Goal: Task Accomplishment & Management: Manage account settings

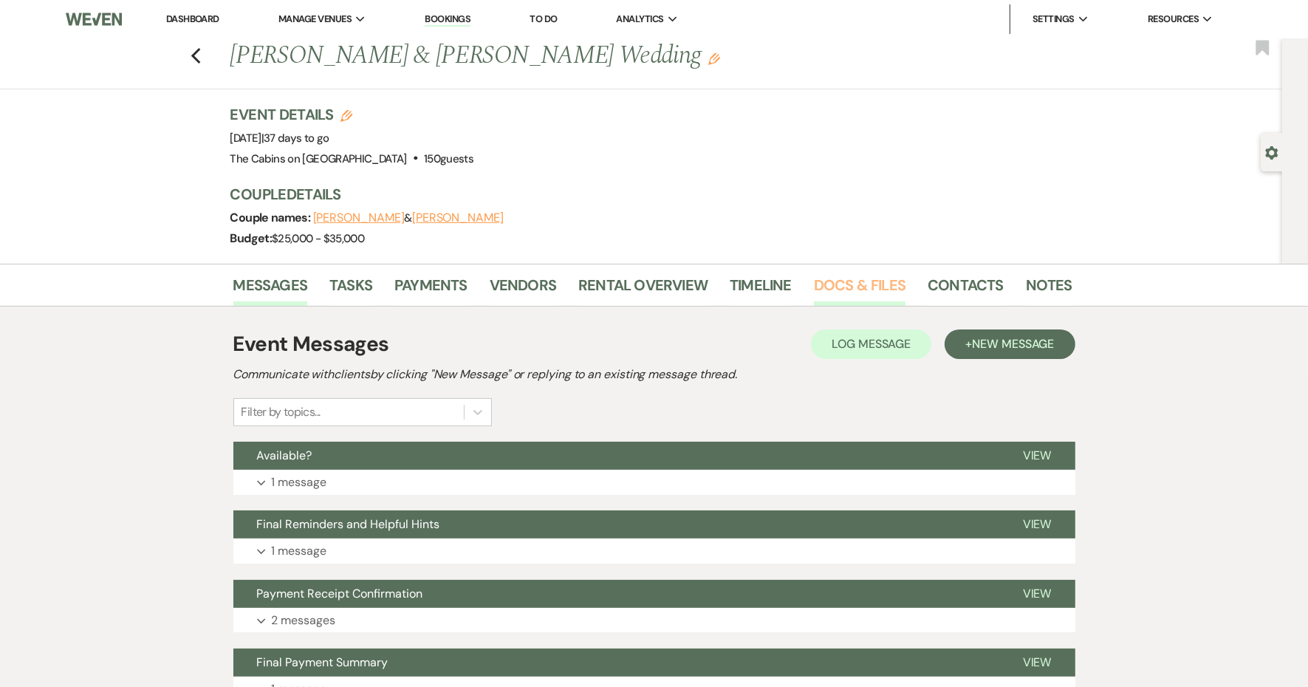
click at [898, 306] on link "Docs & Files" at bounding box center [860, 289] width 92 height 32
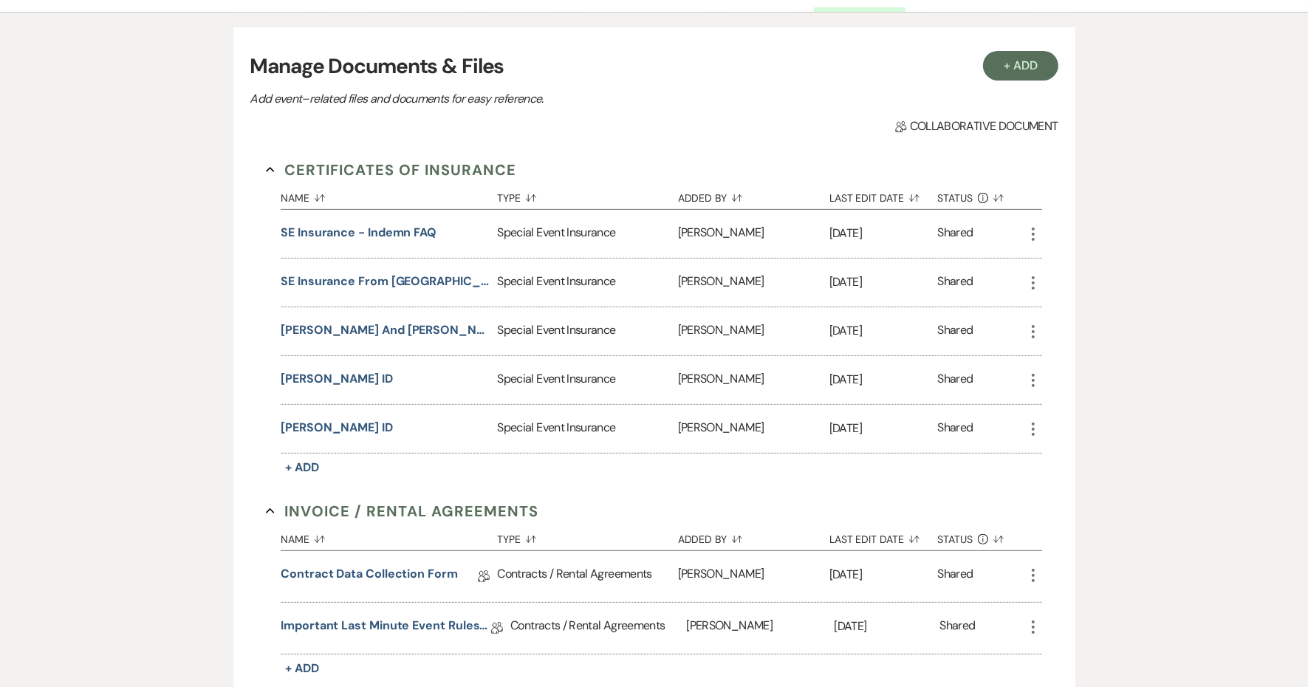
scroll to position [277, 0]
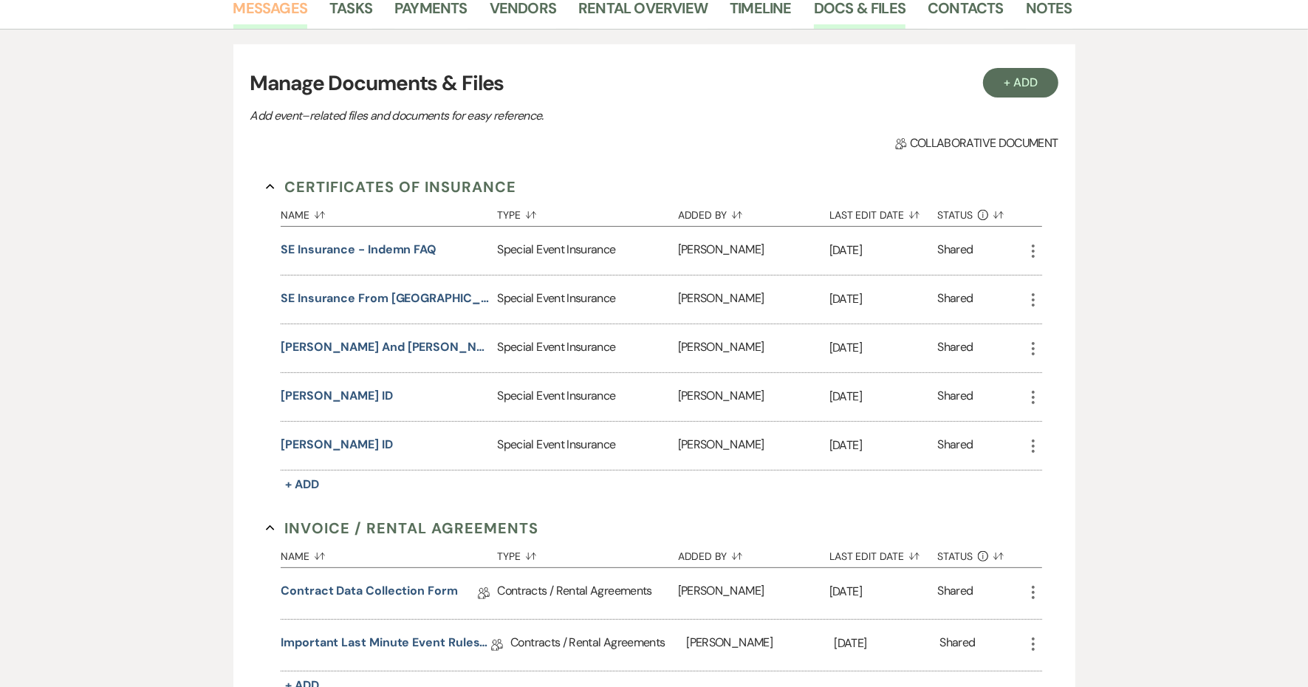
click at [308, 29] on link "Messages" at bounding box center [270, 12] width 75 height 32
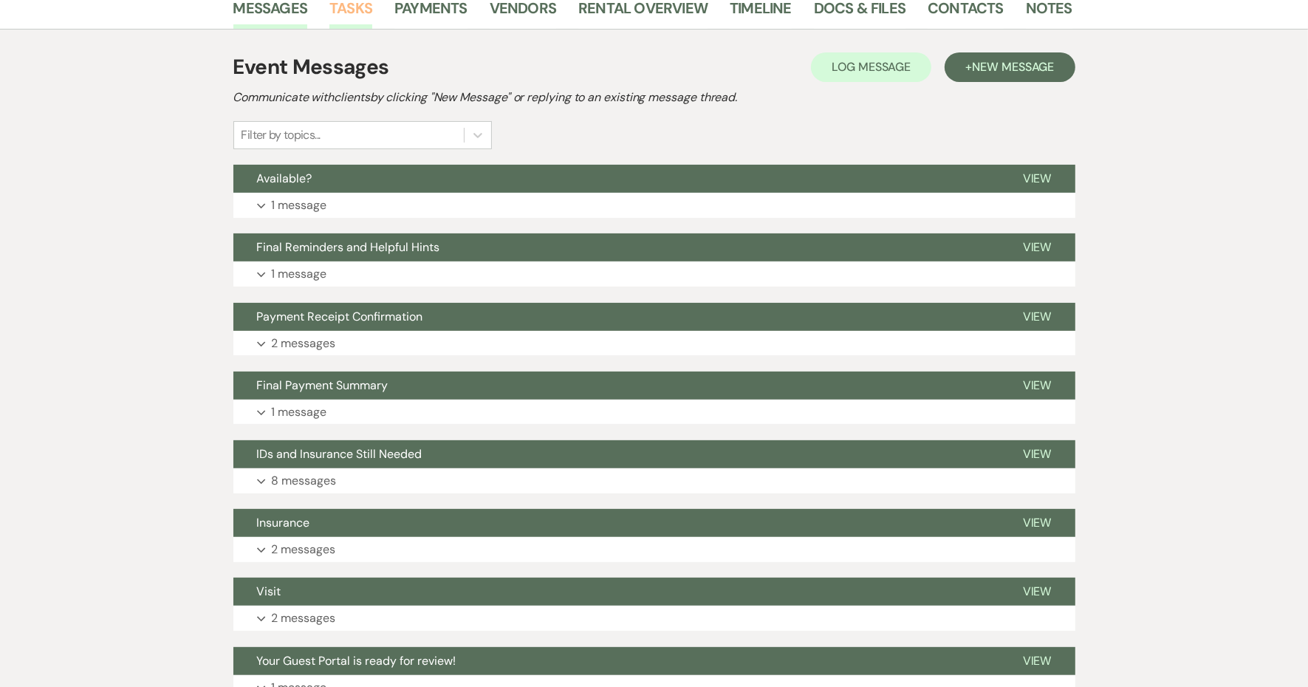
click at [372, 29] on link "Tasks" at bounding box center [350, 12] width 43 height 32
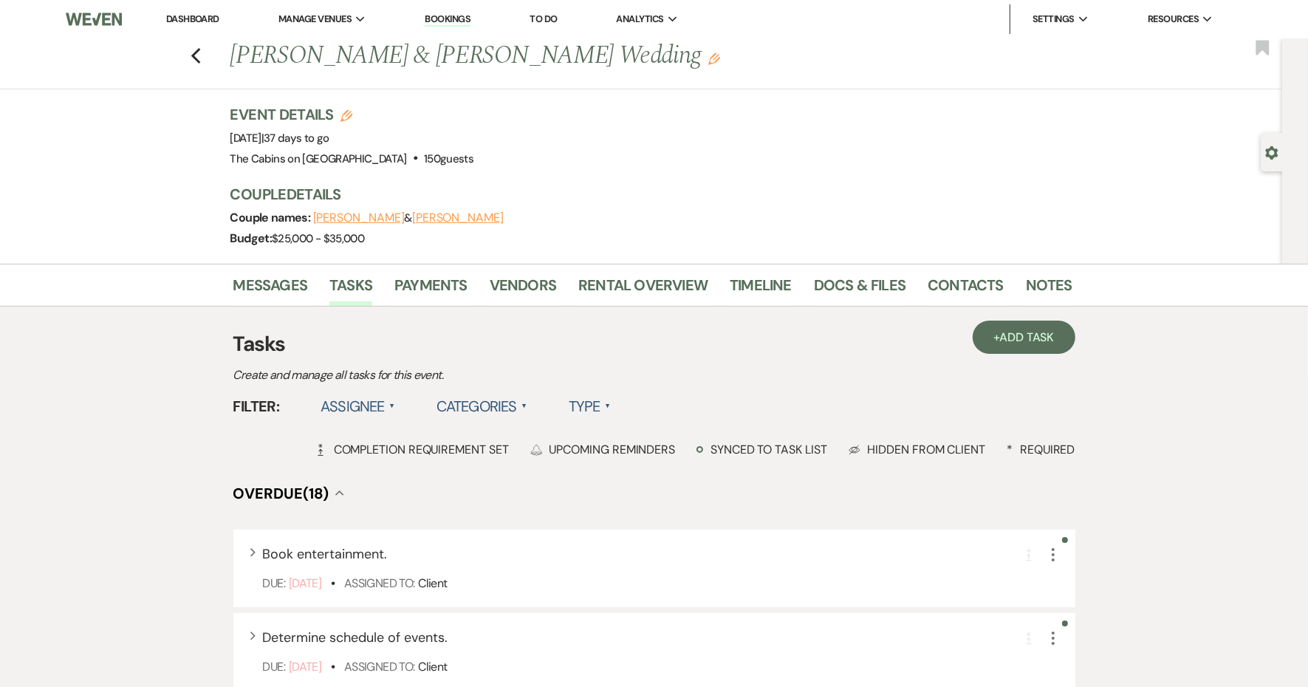
click at [611, 419] on label "Type ▲" at bounding box center [590, 406] width 42 height 27
click at [716, 453] on li "Required tasks" at bounding box center [643, 436] width 148 height 34
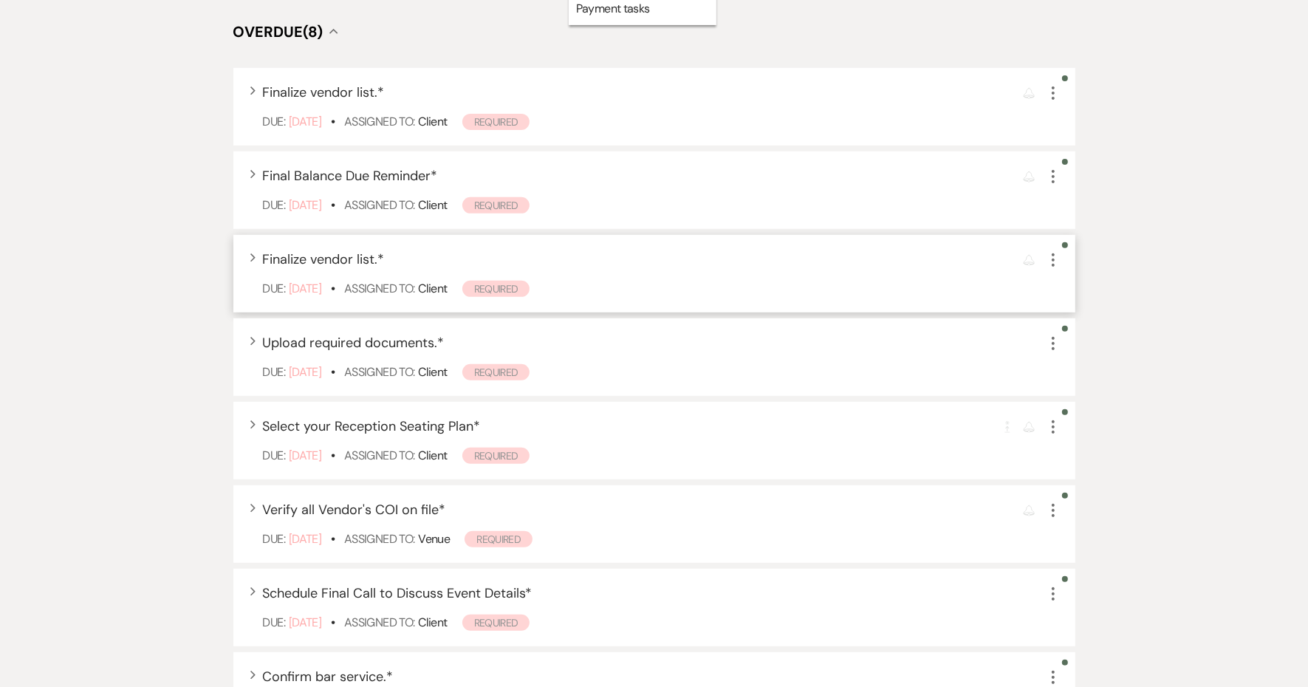
scroll to position [646, 0]
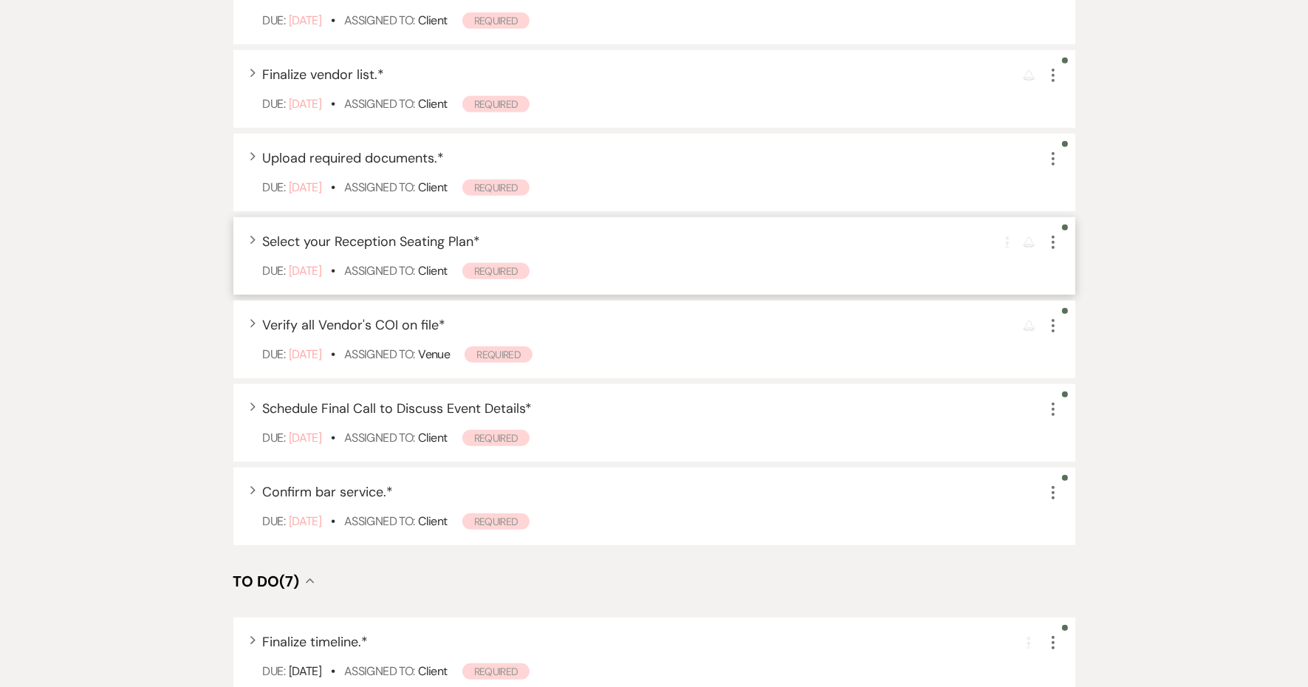
click at [481, 250] on span "Select your Reception Seating Plan *" at bounding box center [372, 242] width 218 height 18
click at [473, 250] on span "Select your Reception Seating Plan *" at bounding box center [372, 242] width 218 height 18
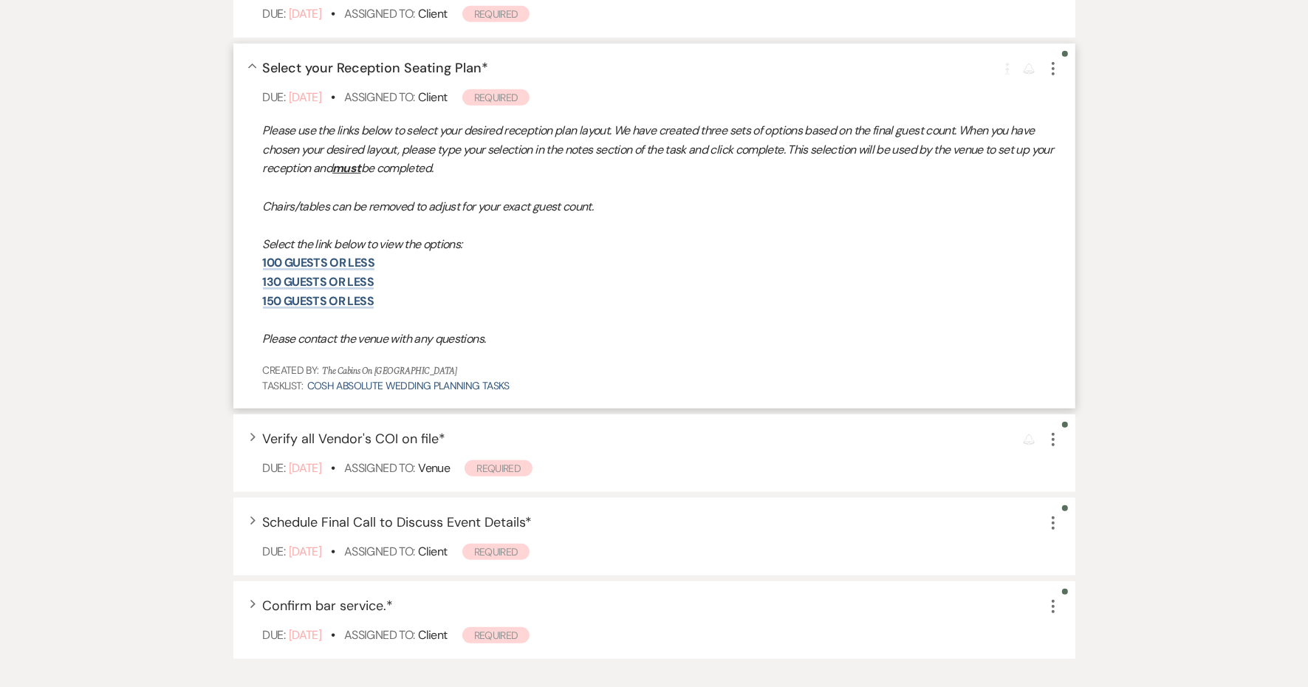
scroll to position [831, 0]
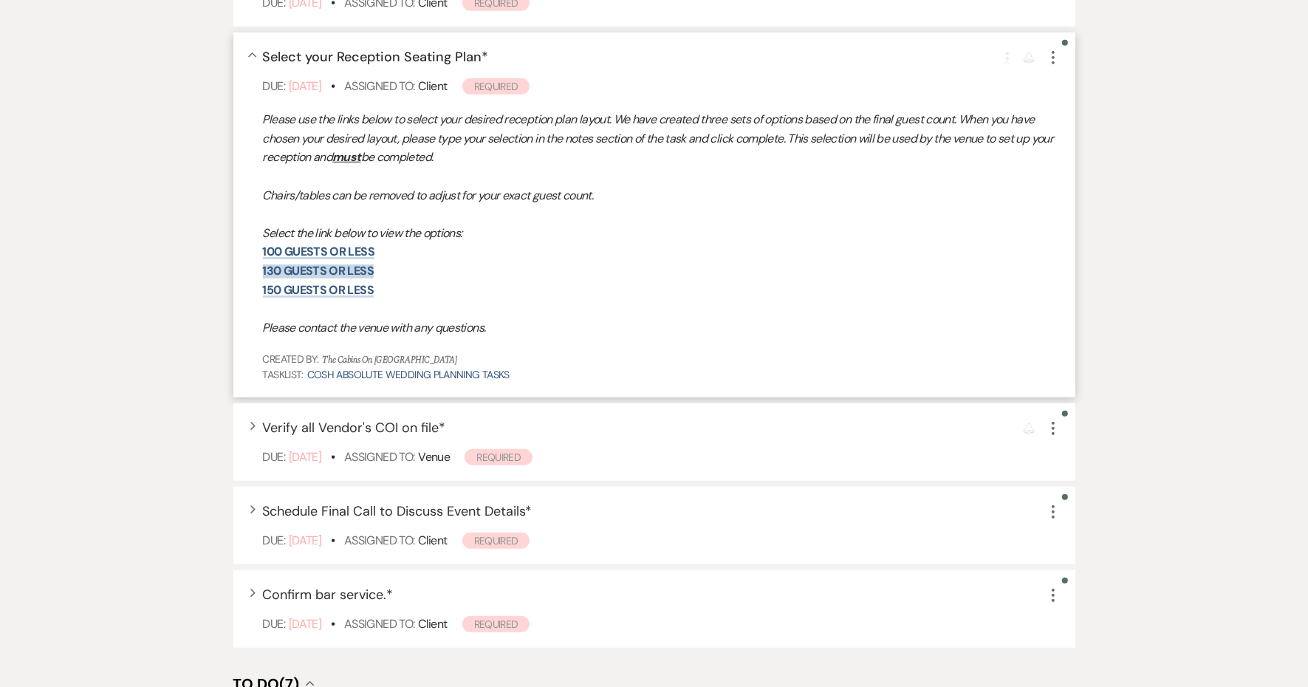
click at [367, 278] on link "130 guests or less" at bounding box center [318, 271] width 111 height 16
click at [345, 298] on link "150 guests or less" at bounding box center [318, 290] width 111 height 16
click at [352, 259] on link "100 guests or less" at bounding box center [318, 252] width 111 height 16
click at [374, 278] on link "130 guests or less" at bounding box center [318, 271] width 111 height 16
click at [381, 261] on p "100 guests or less" at bounding box center [661, 251] width 797 height 19
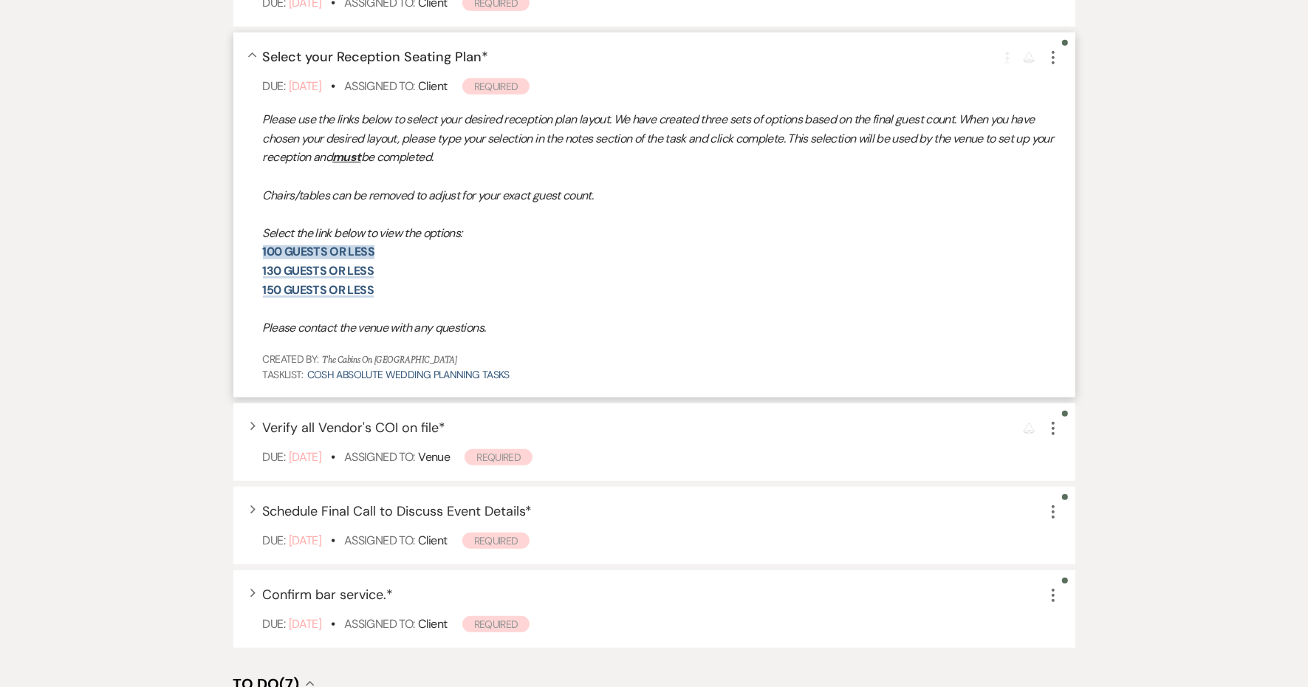
click at [374, 259] on link "100 guests or less" at bounding box center [318, 252] width 111 height 16
click at [367, 298] on link "150 guests or less" at bounding box center [318, 290] width 111 height 16
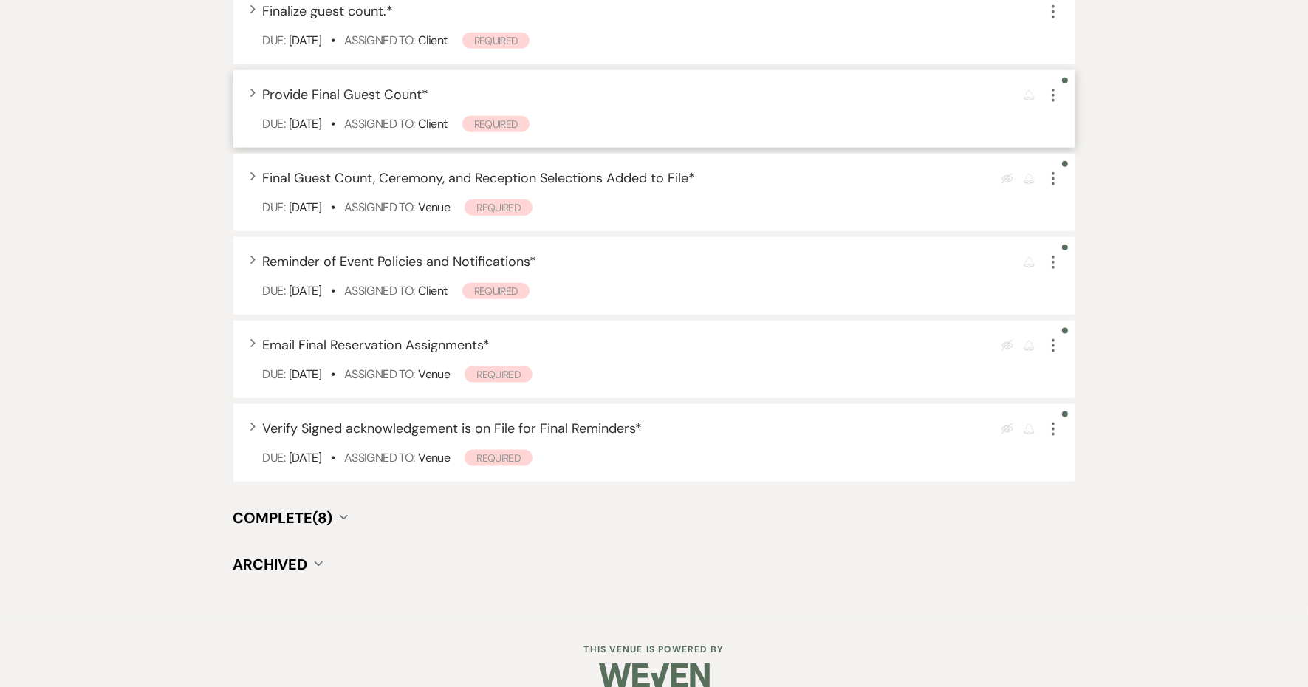
scroll to position [1754, 0]
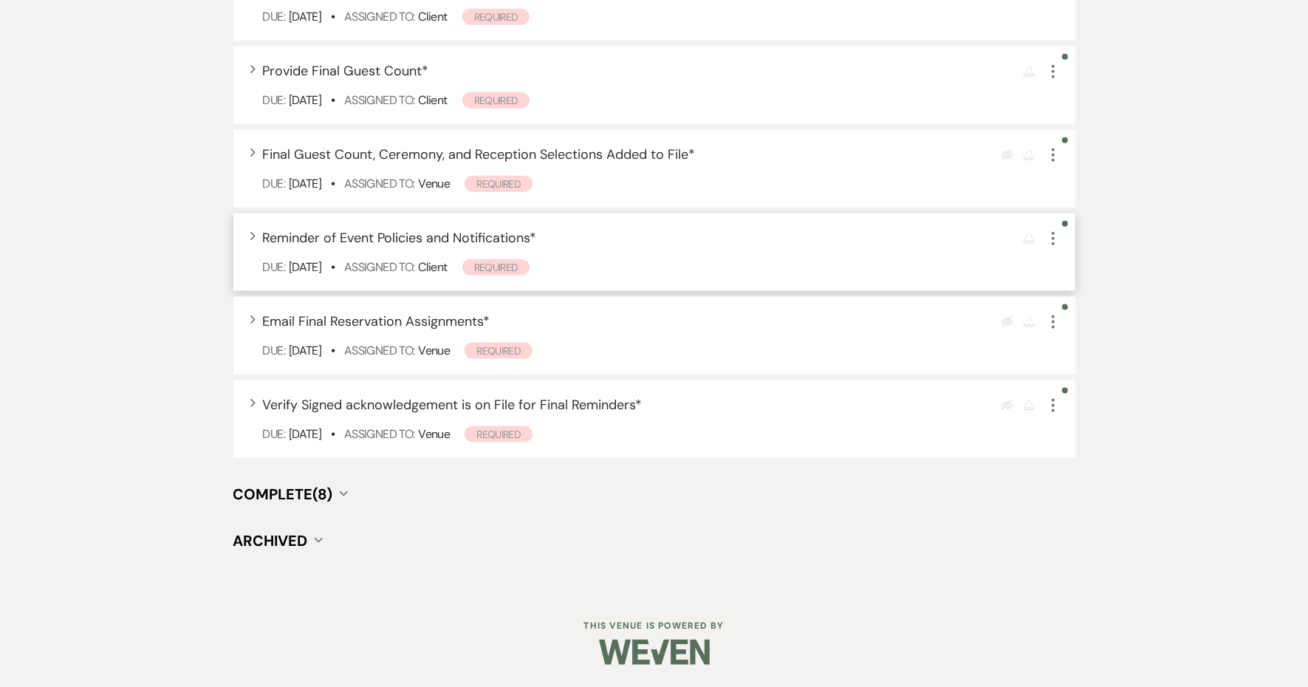
click at [419, 247] on span "Reminder of Event Policies and Notifications *" at bounding box center [400, 238] width 274 height 18
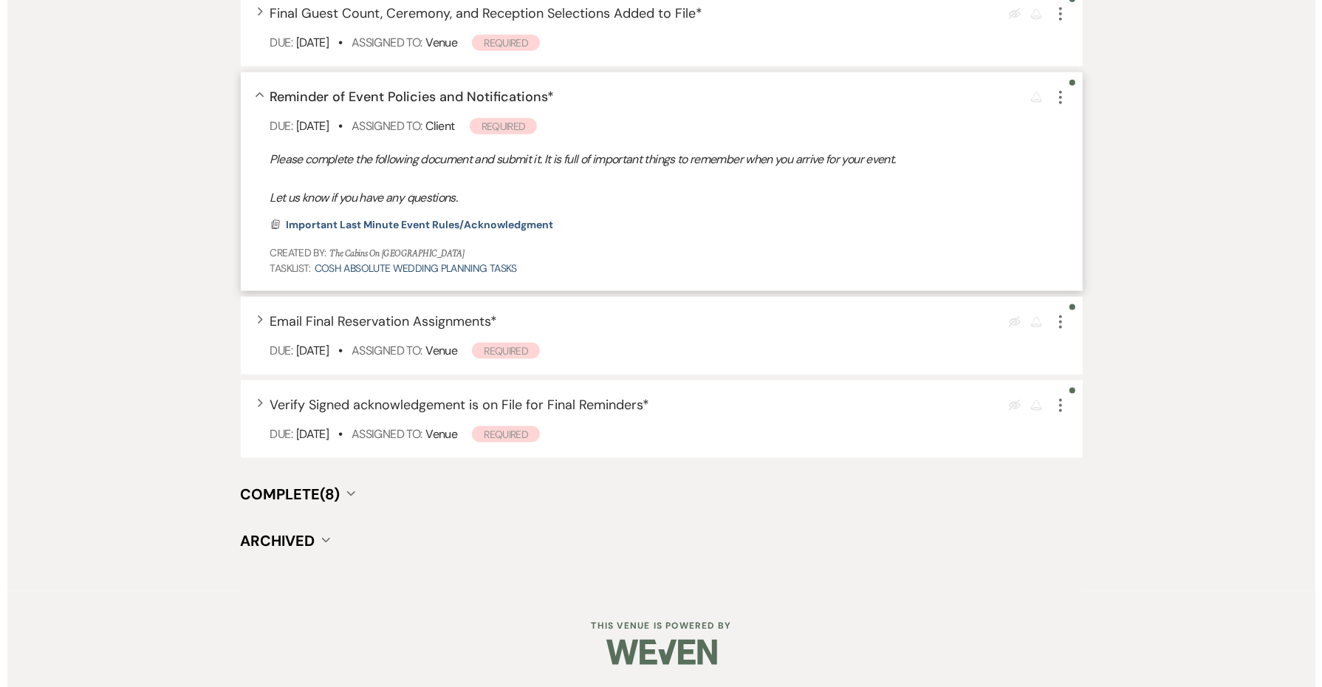
scroll to position [1938, 0]
click at [503, 231] on span "Important Last Minute Event Rules/Acknowledgment" at bounding box center [412, 224] width 267 height 13
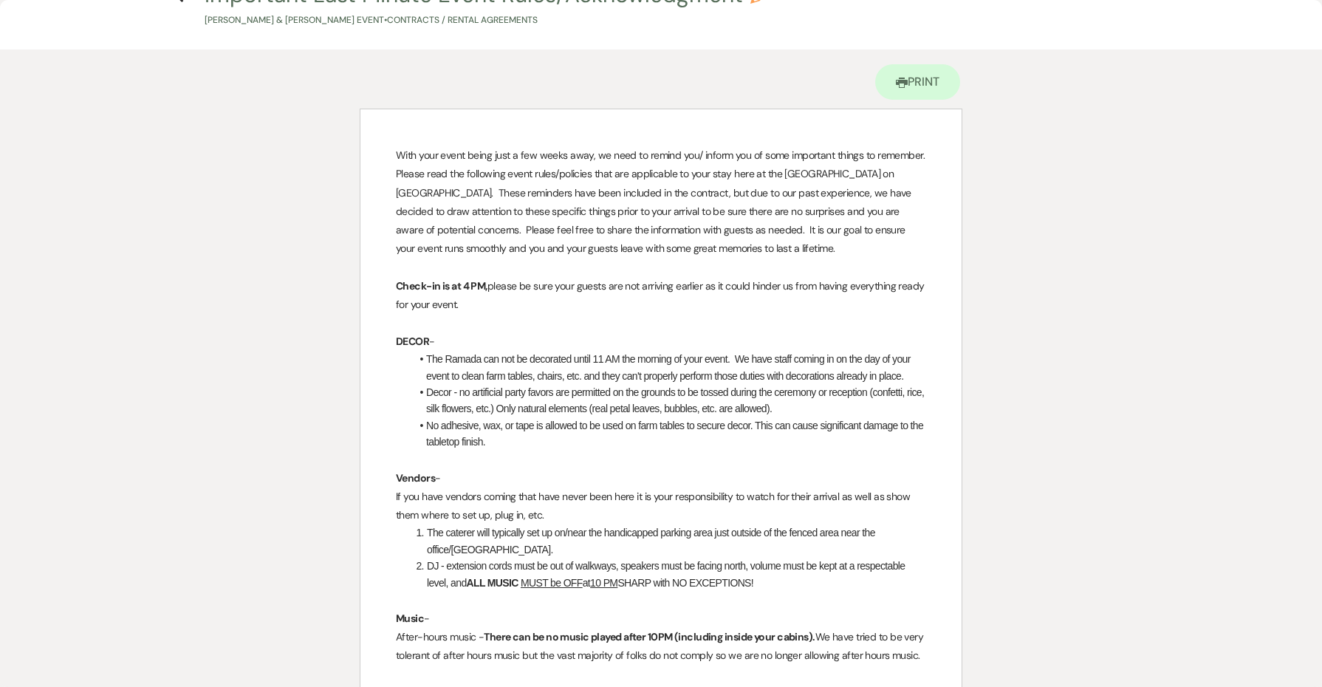
scroll to position [0, 0]
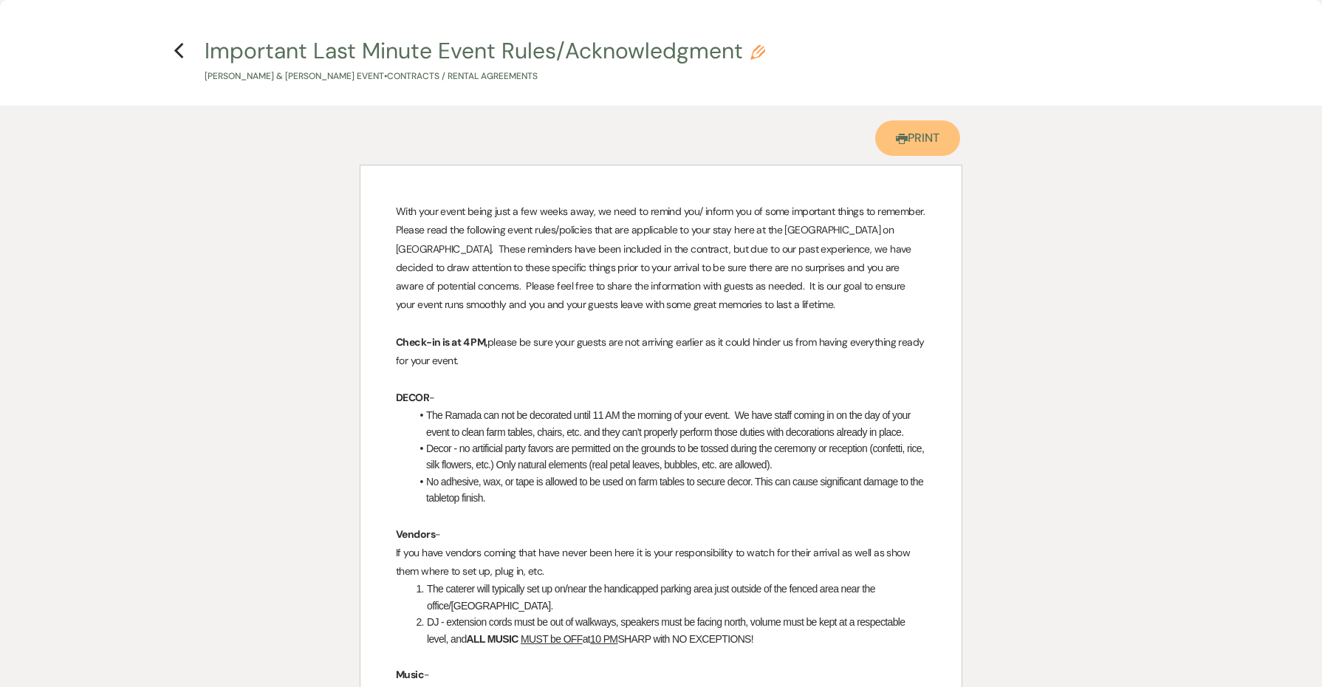
click at [917, 156] on link "Printer Print" at bounding box center [917, 137] width 85 height 35
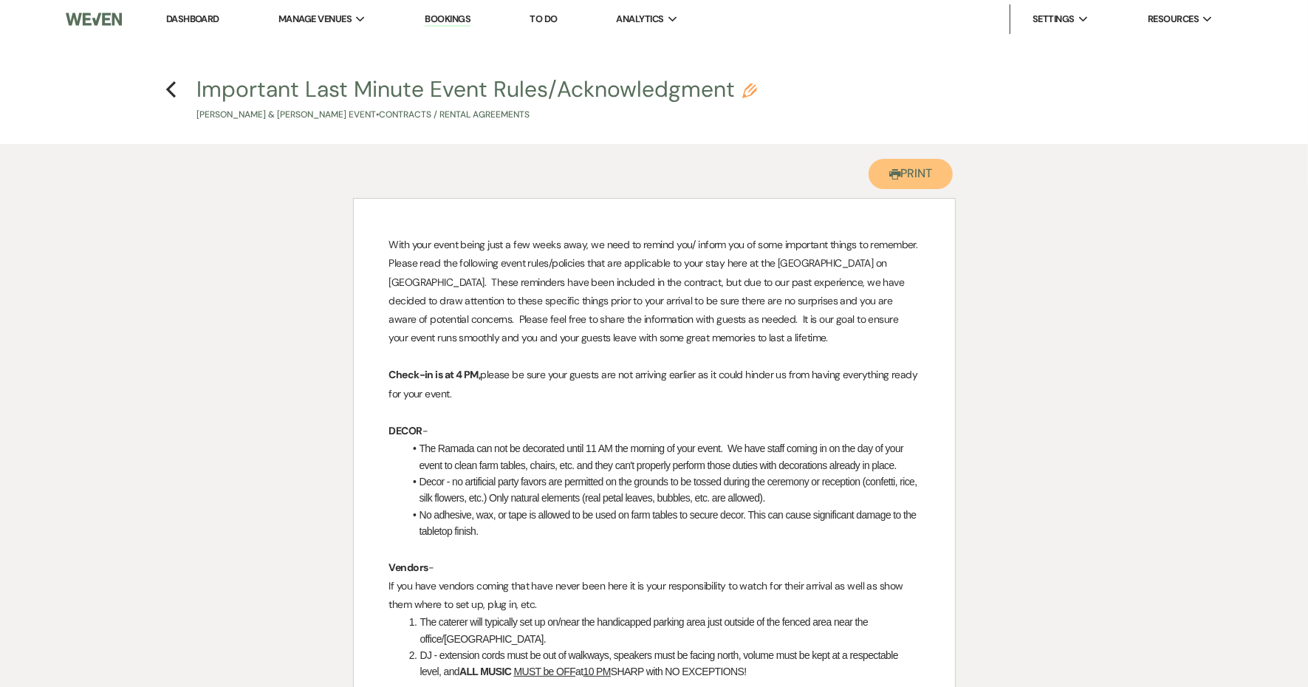
click at [917, 189] on button "Printer Print" at bounding box center [910, 174] width 85 height 30
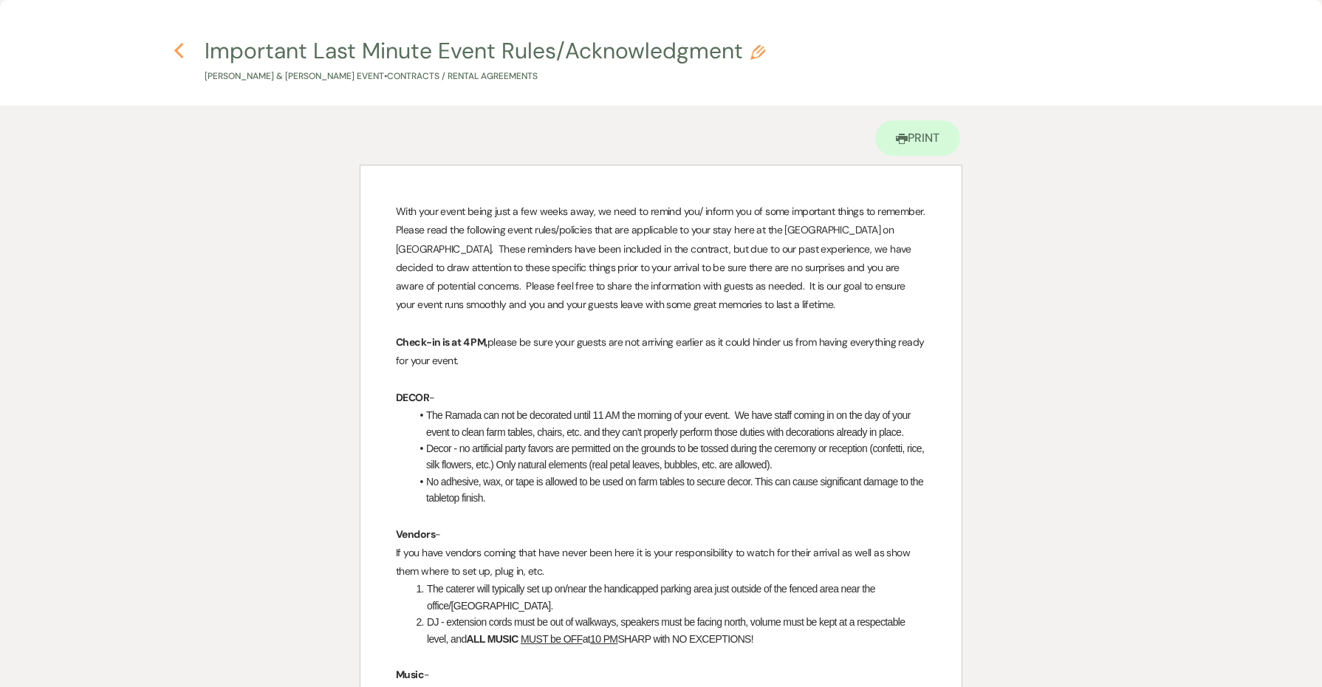
click at [182, 52] on icon "Previous" at bounding box center [179, 51] width 11 height 18
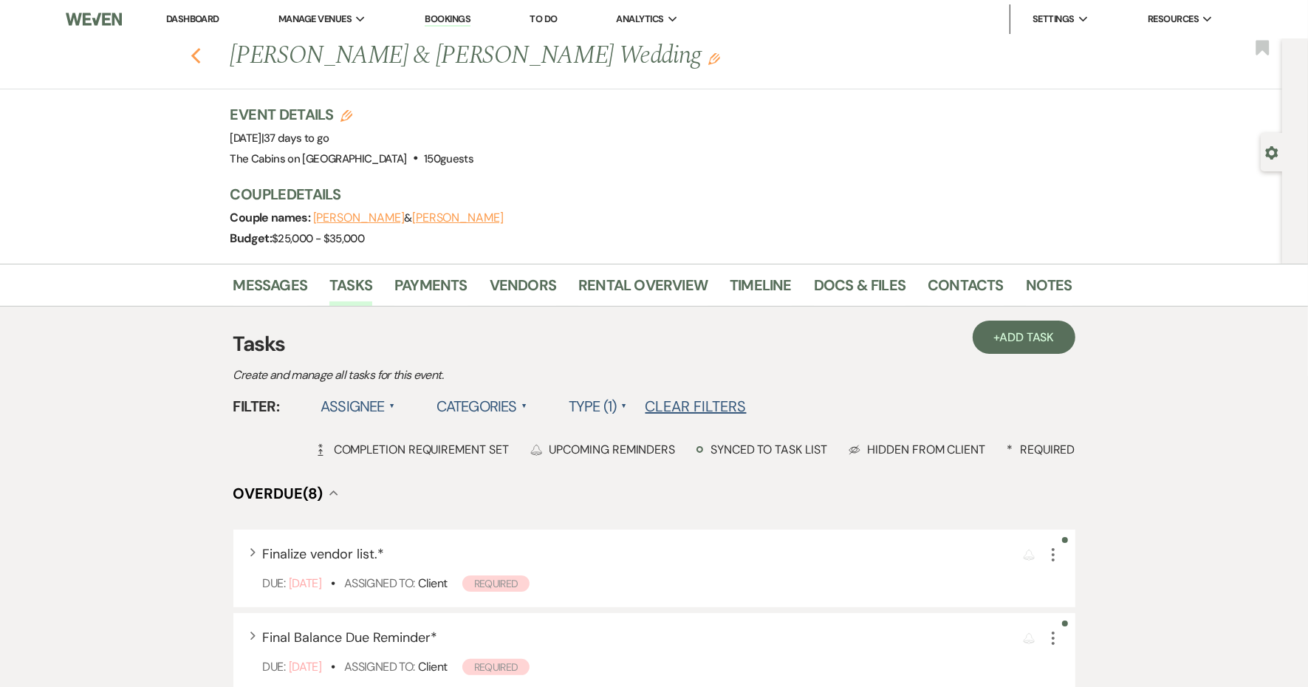
click at [202, 61] on icon "Previous" at bounding box center [195, 56] width 11 height 18
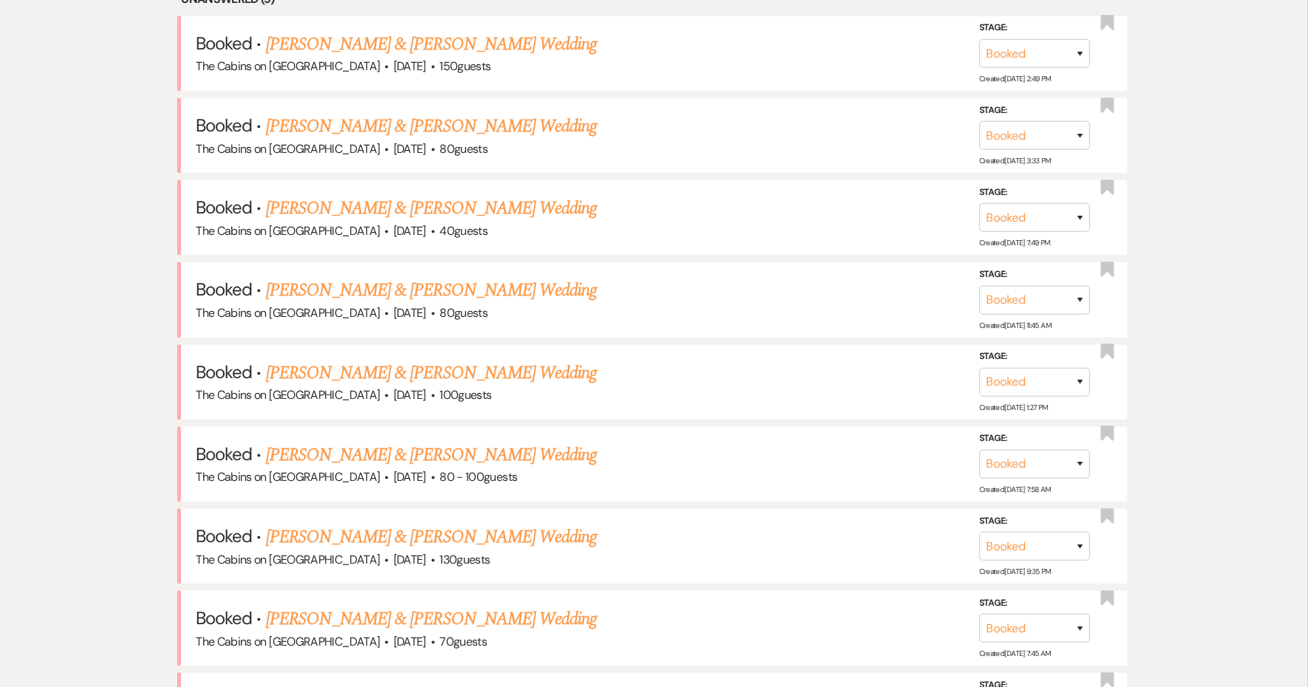
scroll to position [550, 0]
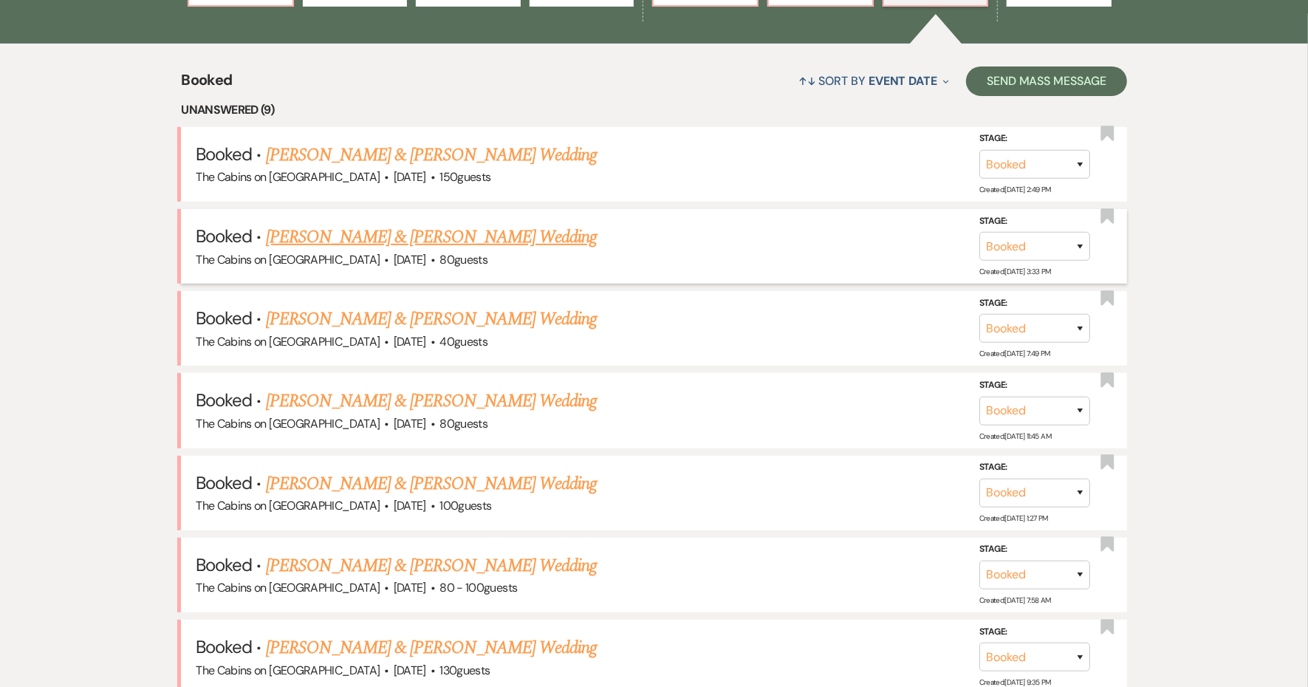
click at [407, 250] on link "[PERSON_NAME] & [PERSON_NAME] Wedding" at bounding box center [431, 237] width 331 height 27
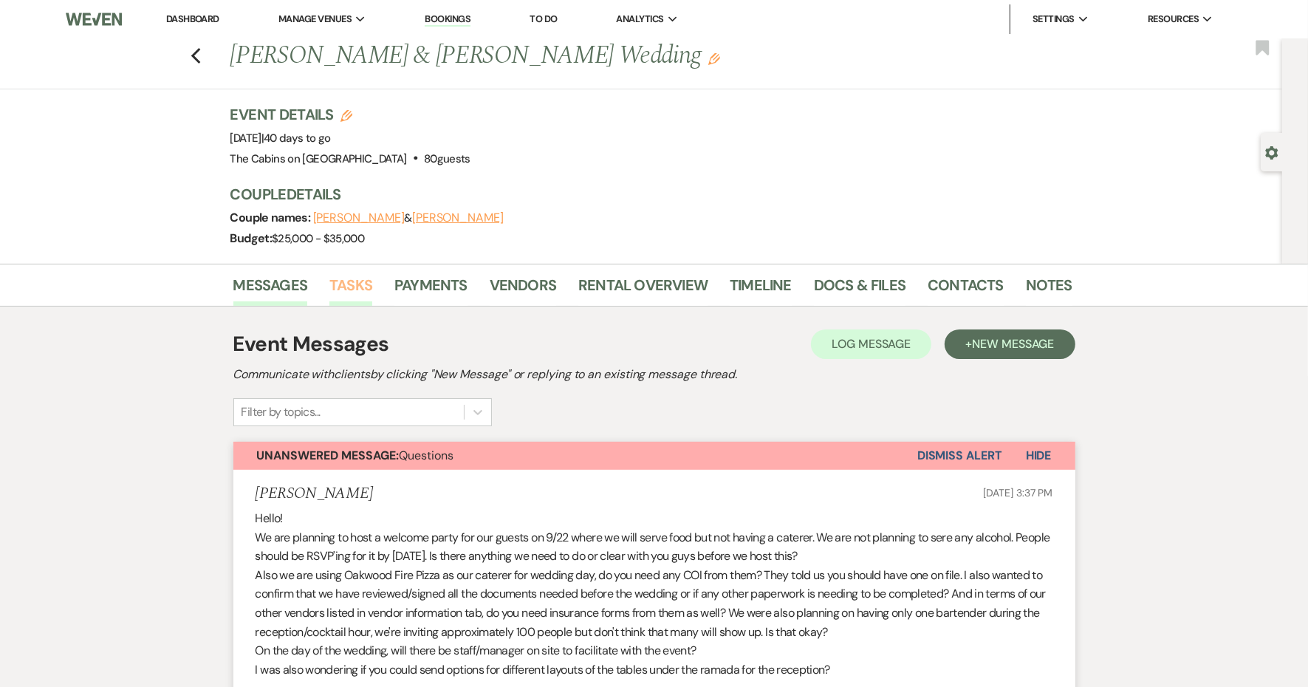
click at [372, 306] on link "Tasks" at bounding box center [350, 289] width 43 height 32
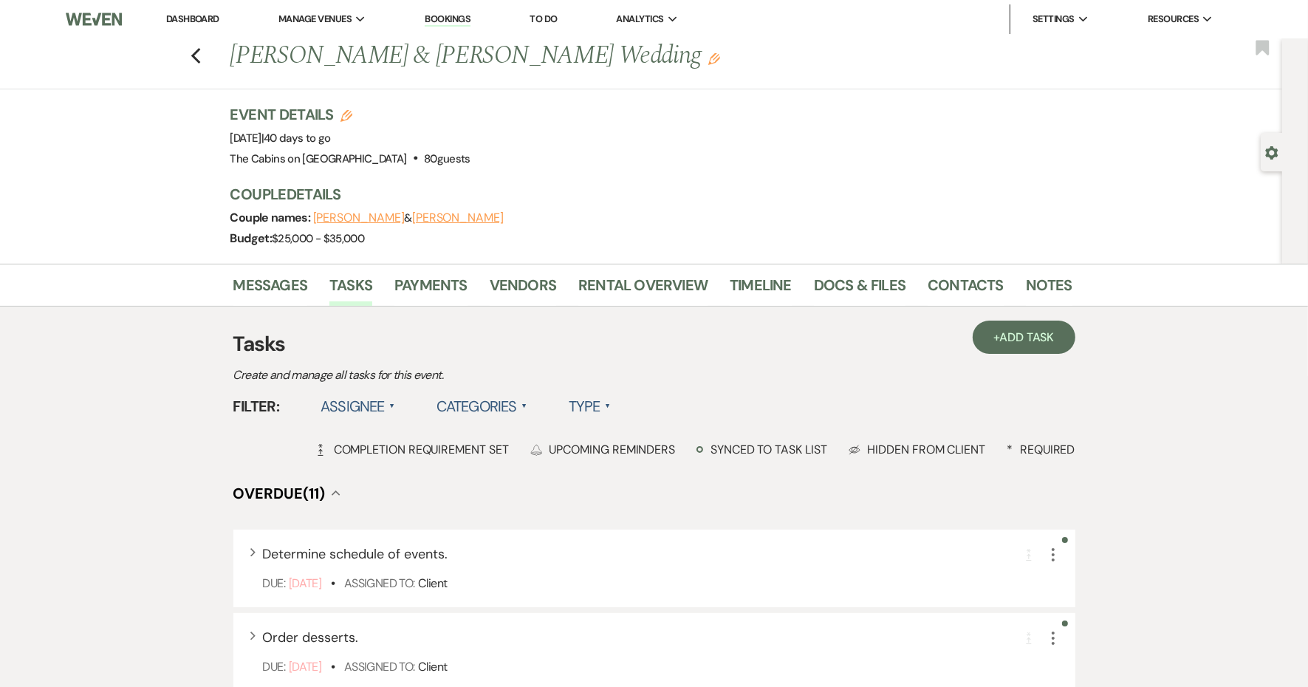
click at [611, 419] on label "Type ▲" at bounding box center [590, 406] width 42 height 27
click at [713, 453] on li "Required tasks" at bounding box center [643, 436] width 148 height 34
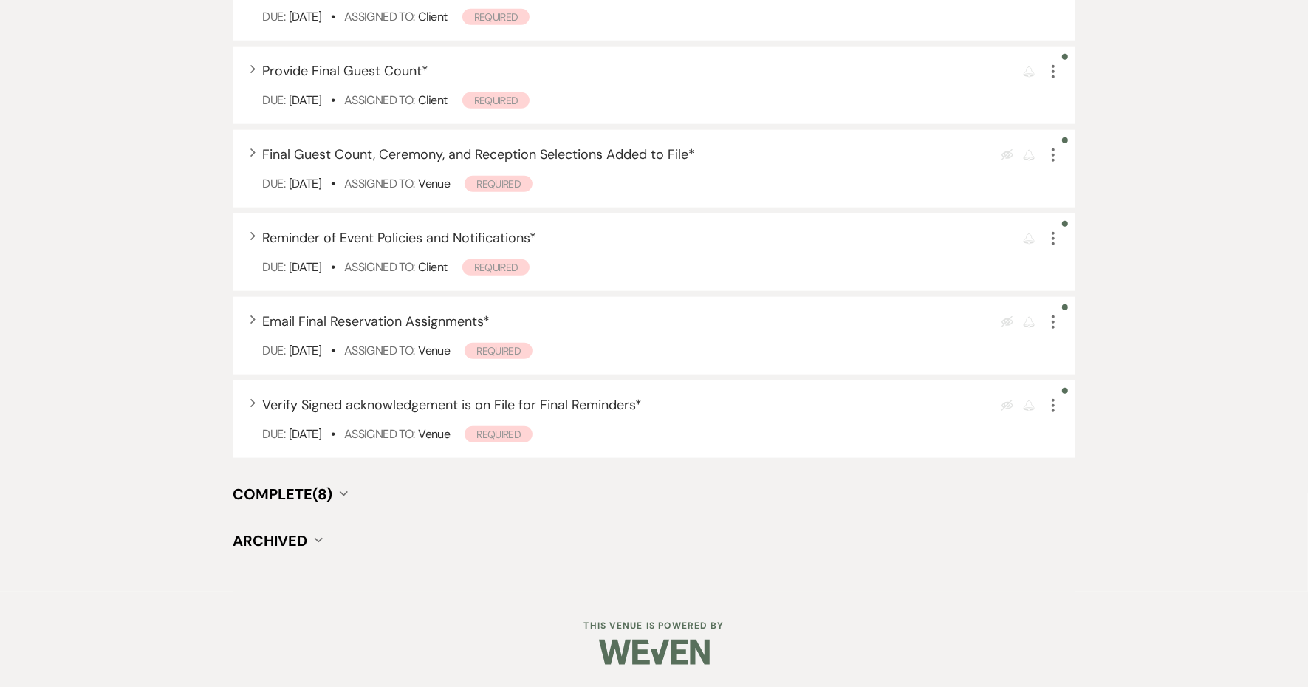
scroll to position [1614, 0]
click at [333, 485] on span "Complete (8)" at bounding box center [283, 493] width 100 height 19
click at [333, 484] on span "Complete (8)" at bounding box center [283, 493] width 100 height 19
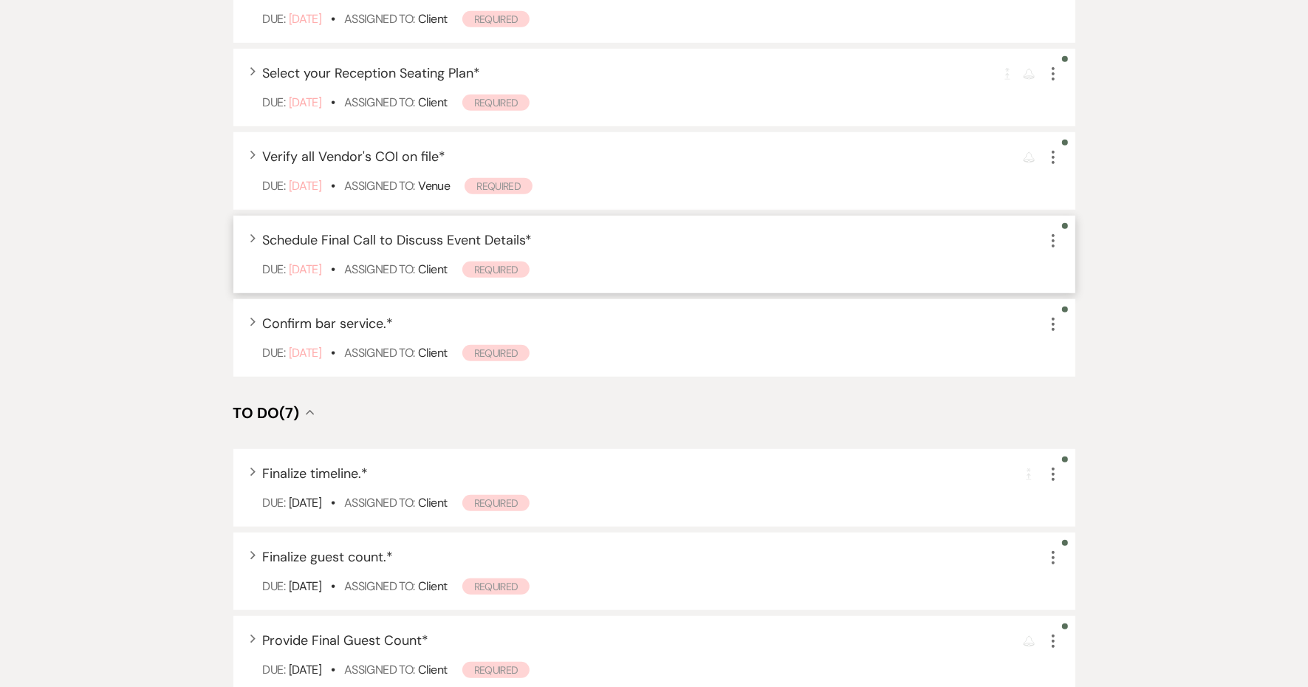
scroll to position [783, 0]
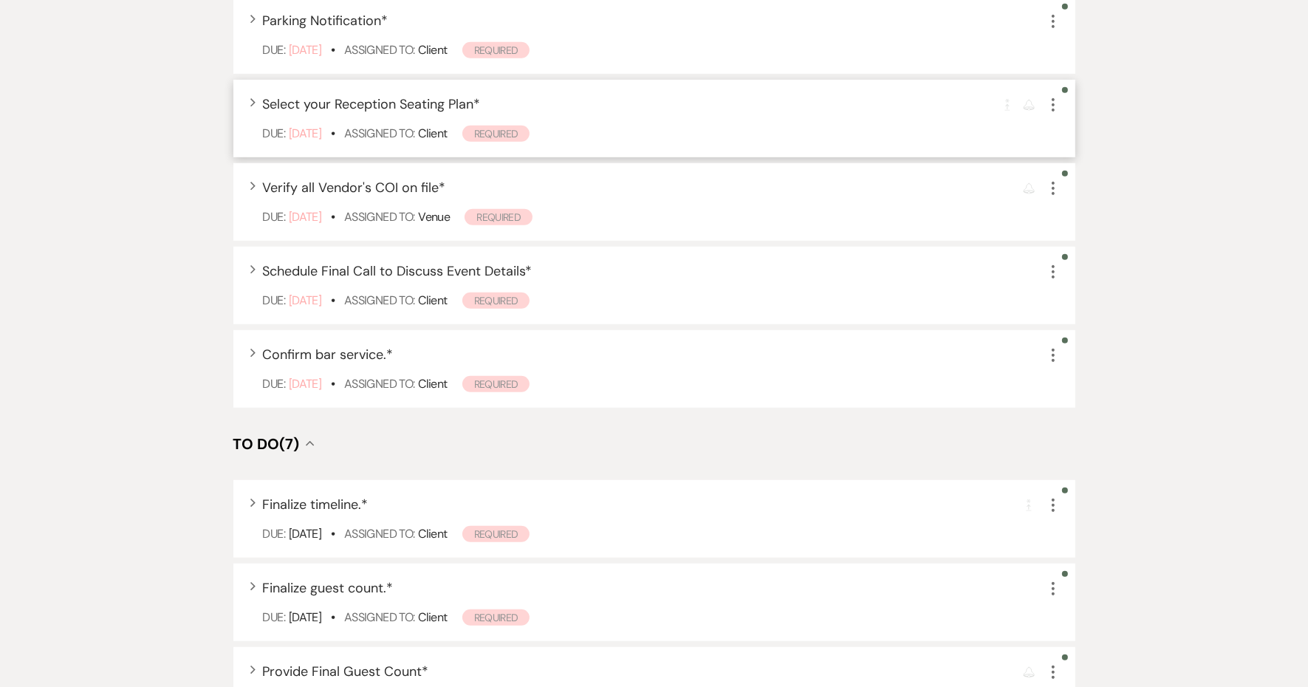
click at [474, 113] on span "Select your Reception Seating Plan *" at bounding box center [372, 104] width 218 height 18
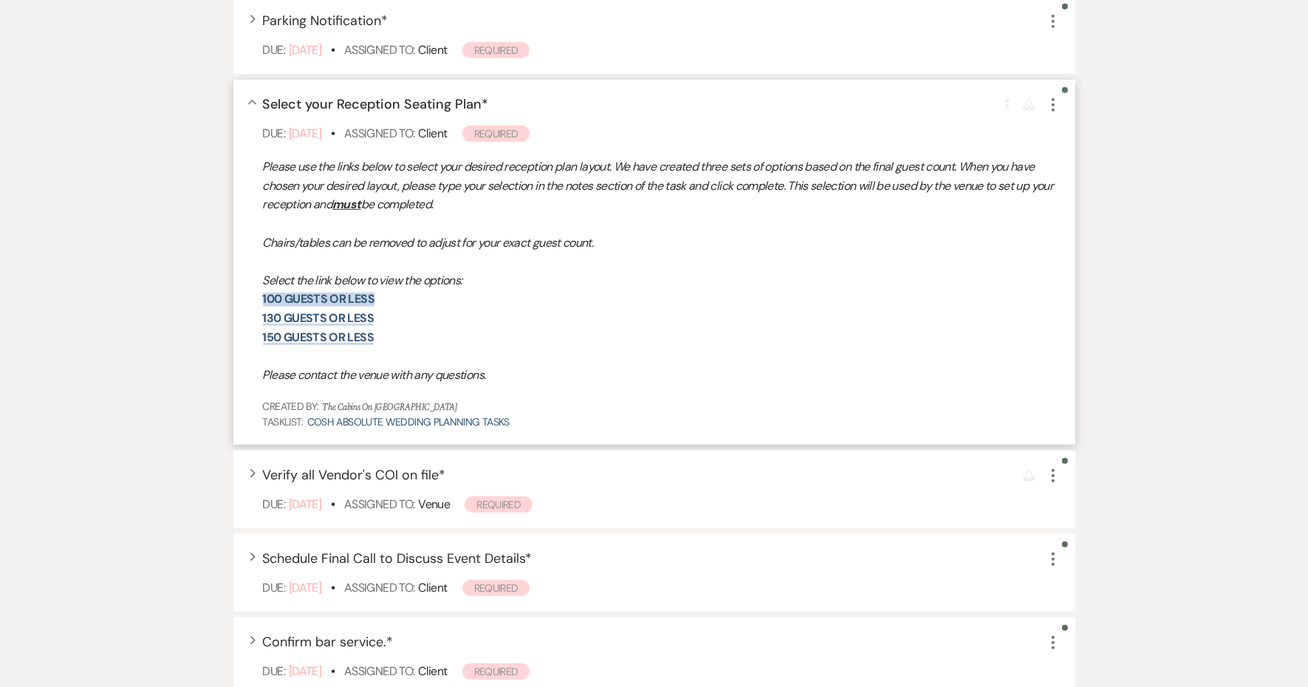
click at [374, 306] on link "100 guests or less" at bounding box center [318, 299] width 111 height 16
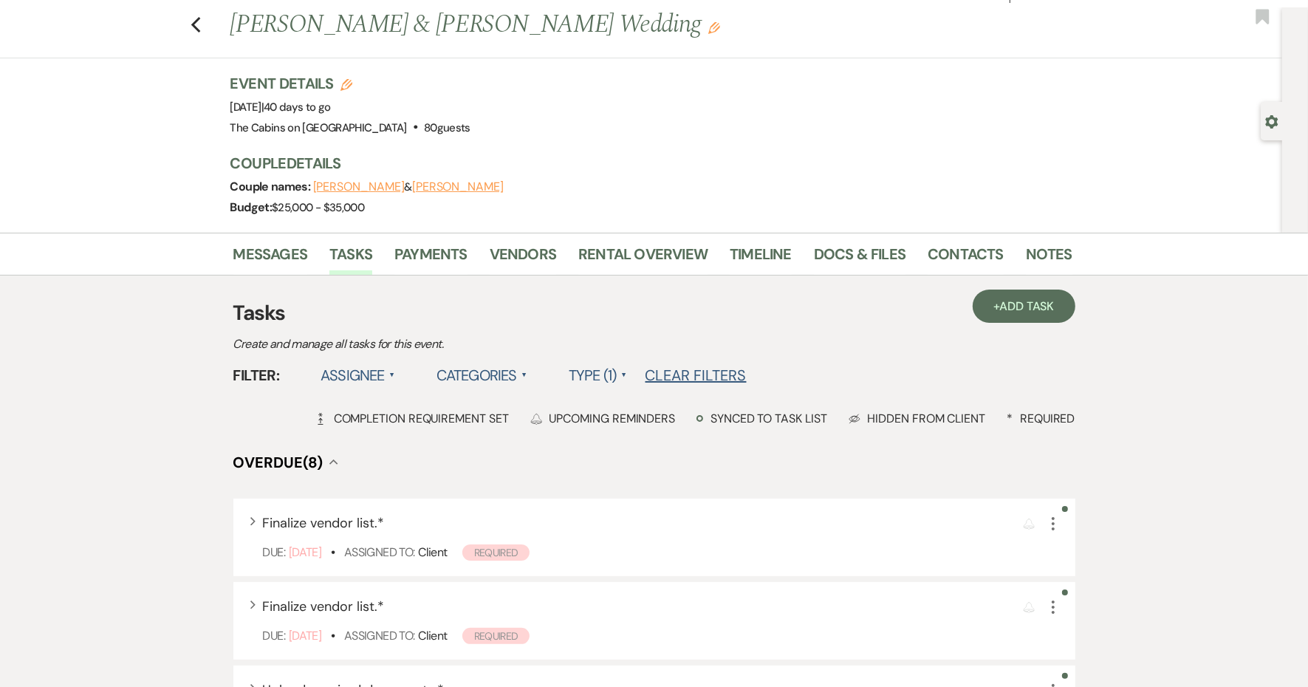
scroll to position [0, 0]
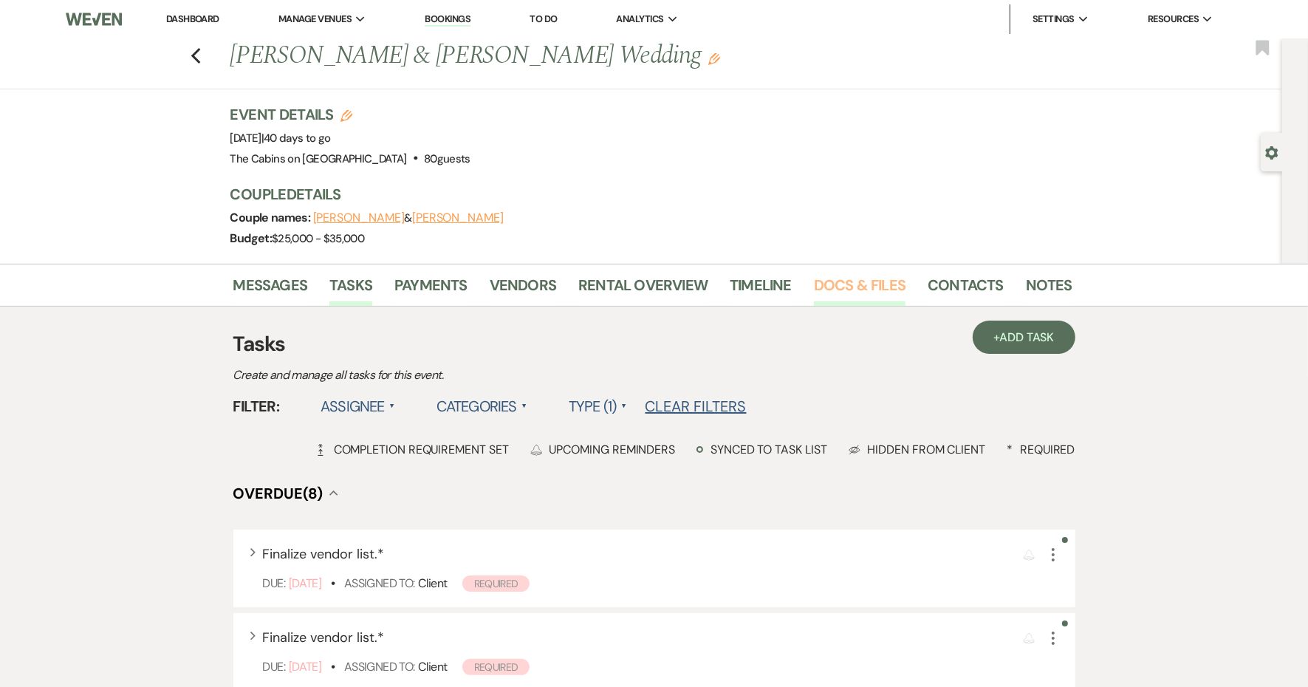
click at [905, 306] on link "Docs & Files" at bounding box center [860, 289] width 92 height 32
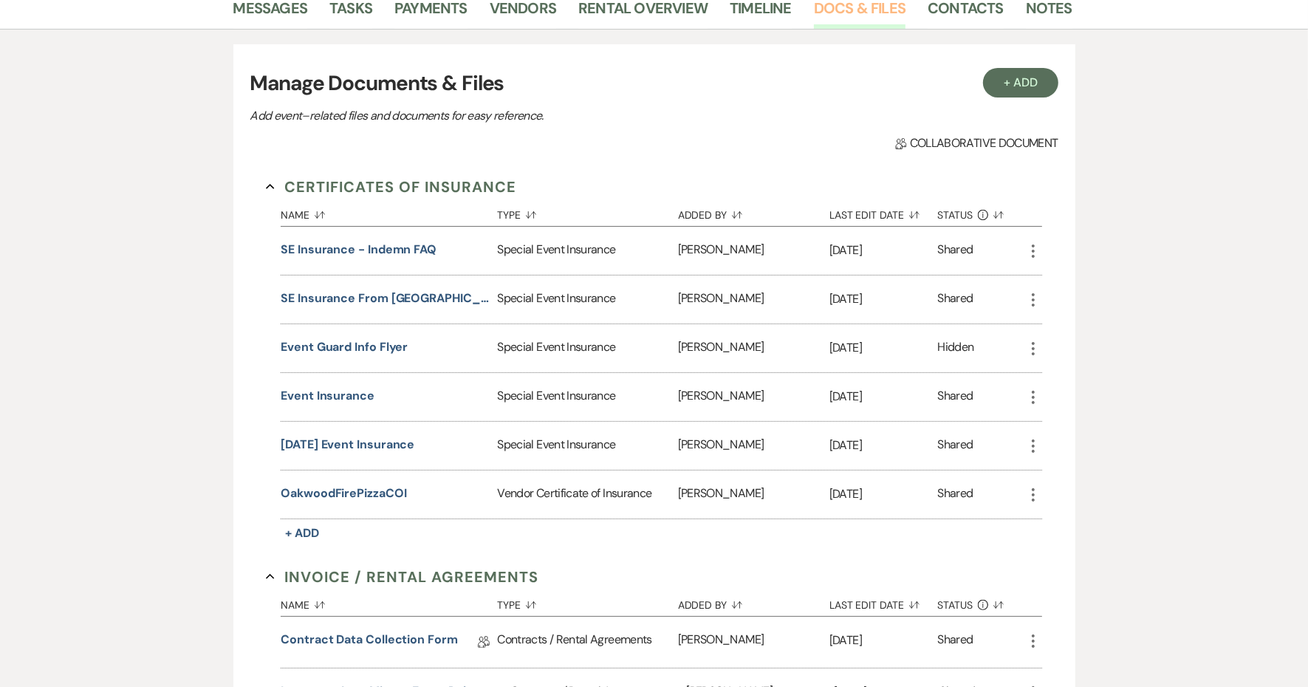
scroll to position [461, 0]
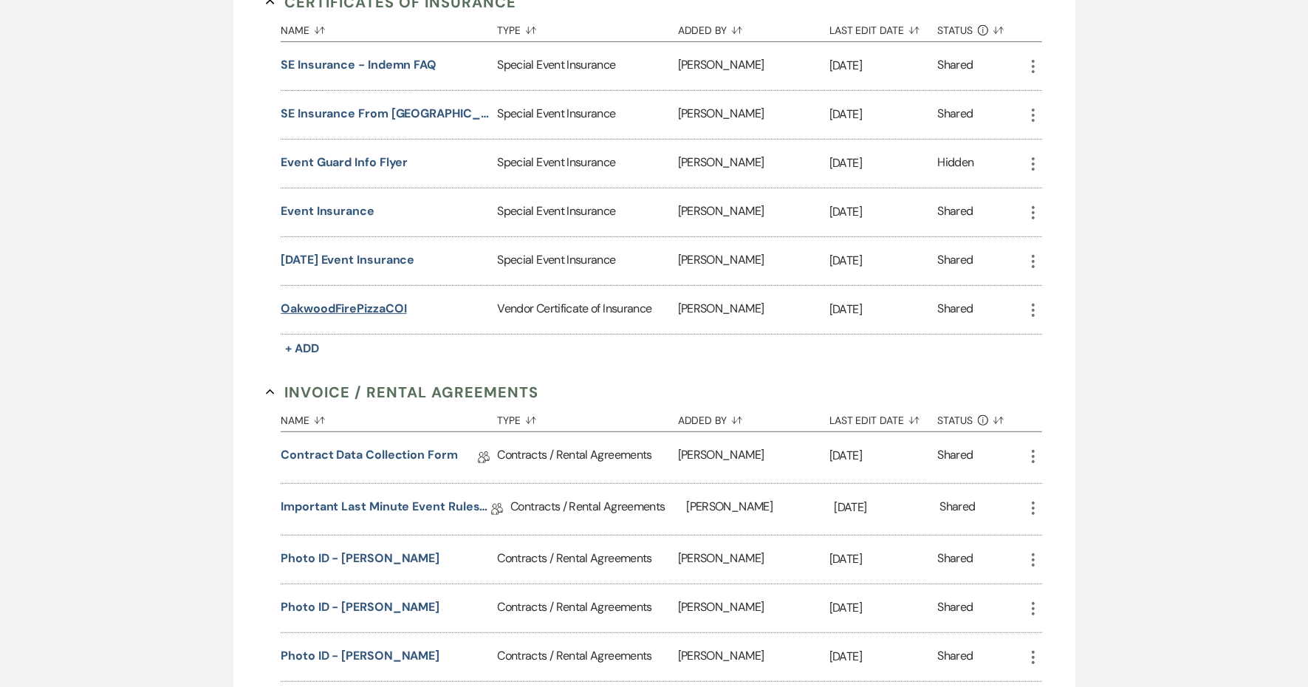
click at [406, 317] on button "OakwoodFirePizzaCOI" at bounding box center [344, 309] width 126 height 18
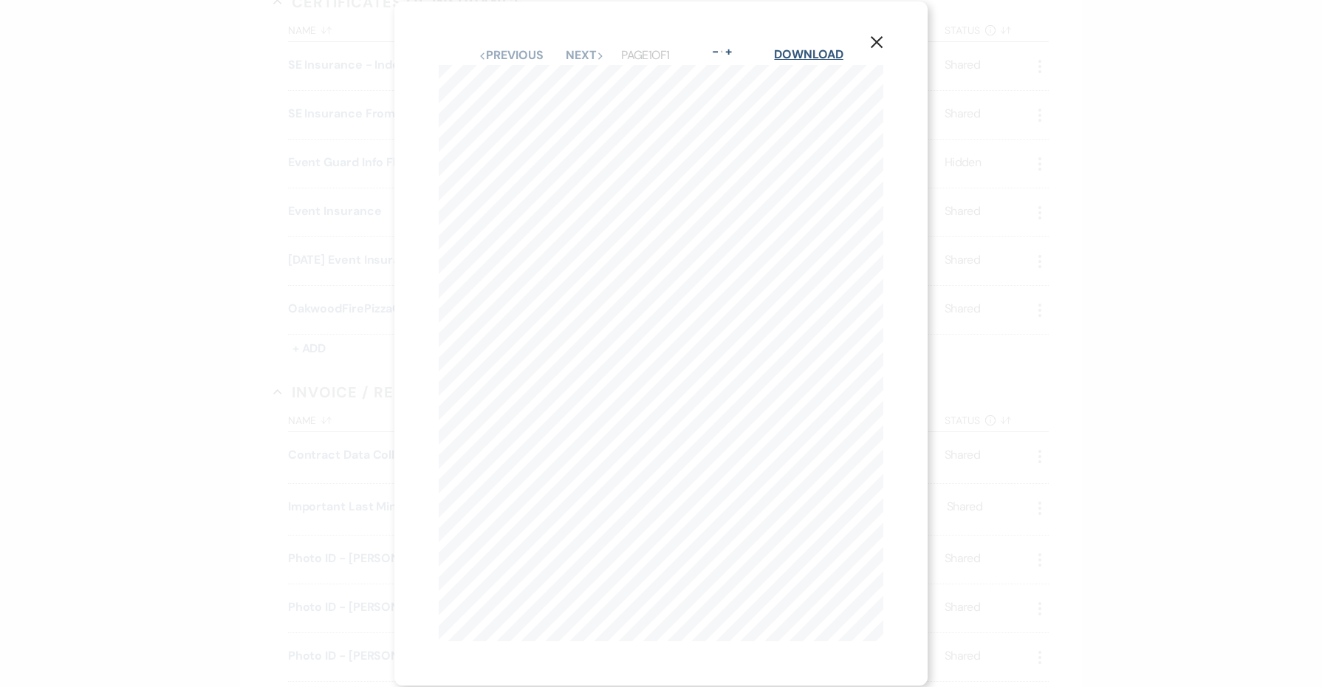
click at [788, 54] on link "Download" at bounding box center [808, 55] width 69 height 16
click at [875, 45] on icon "X" at bounding box center [876, 41] width 13 height 13
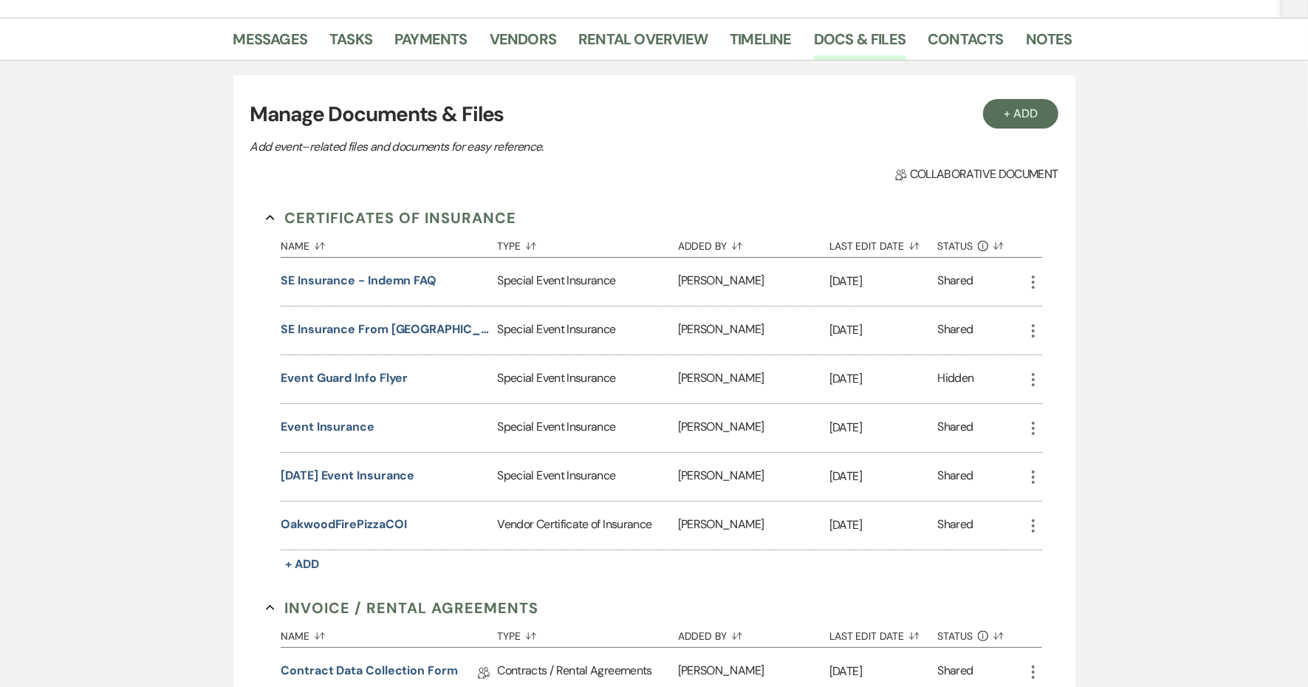
scroll to position [92, 0]
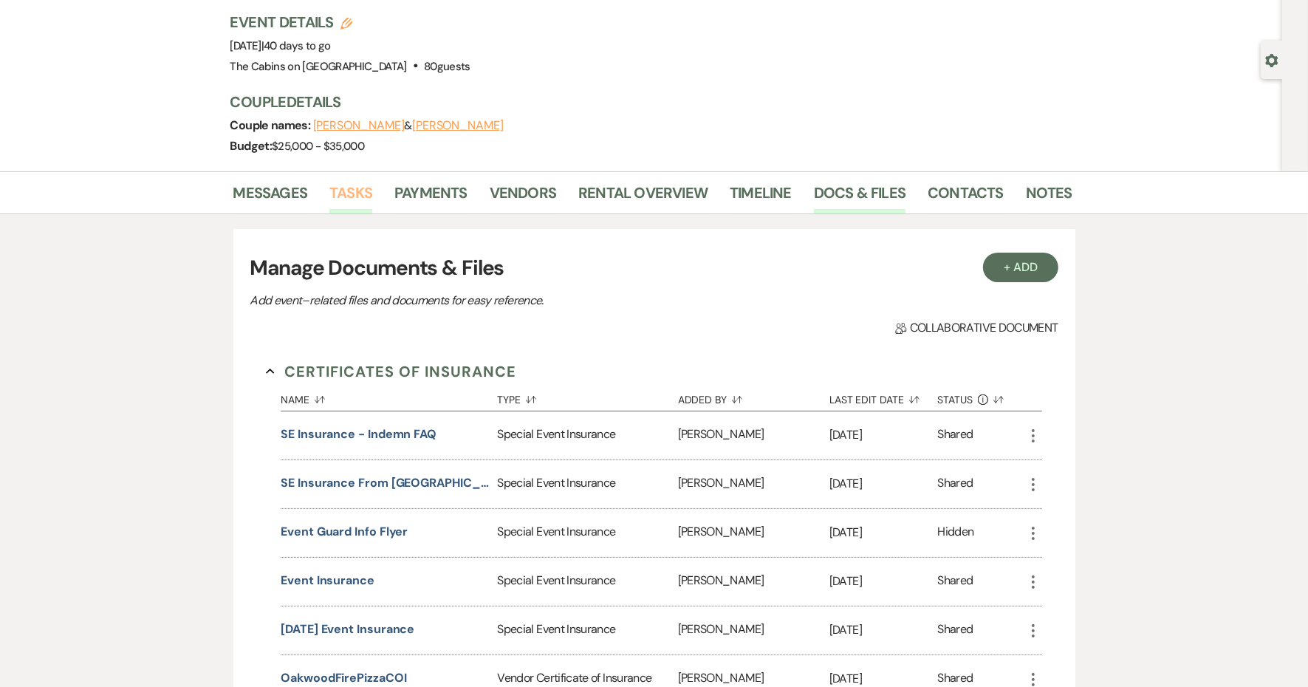
click at [372, 213] on link "Tasks" at bounding box center [350, 197] width 43 height 32
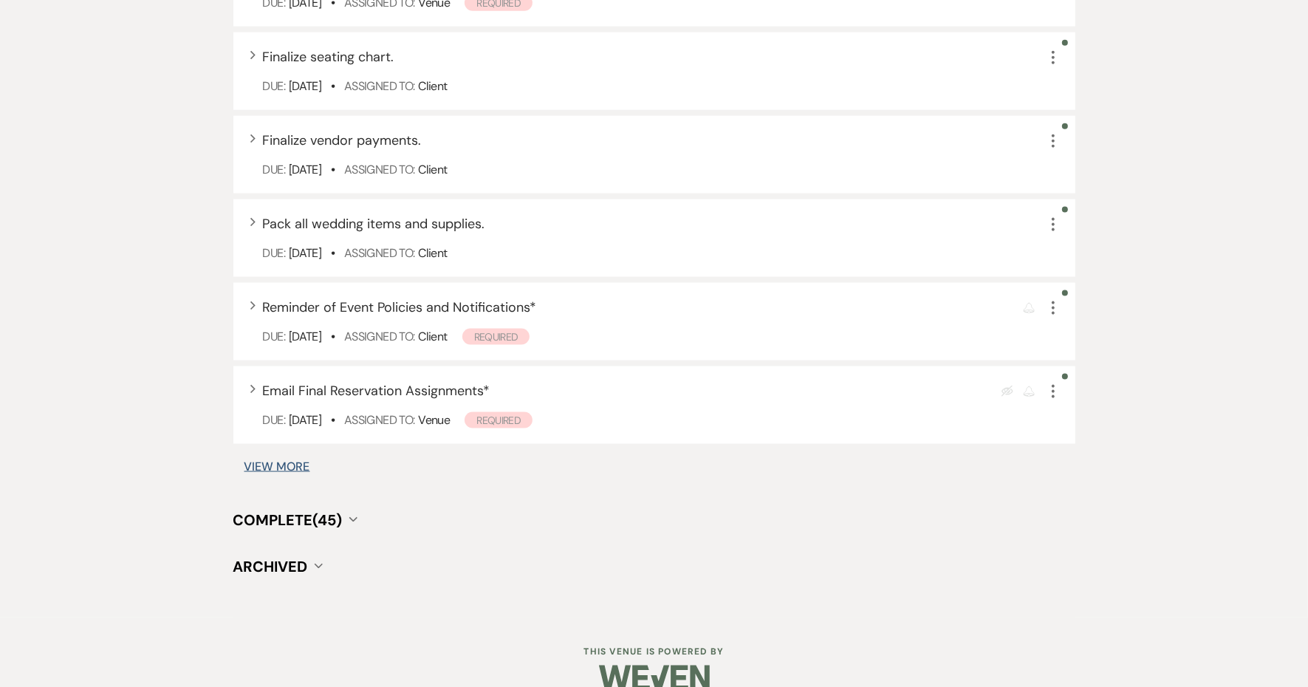
scroll to position [1846, 0]
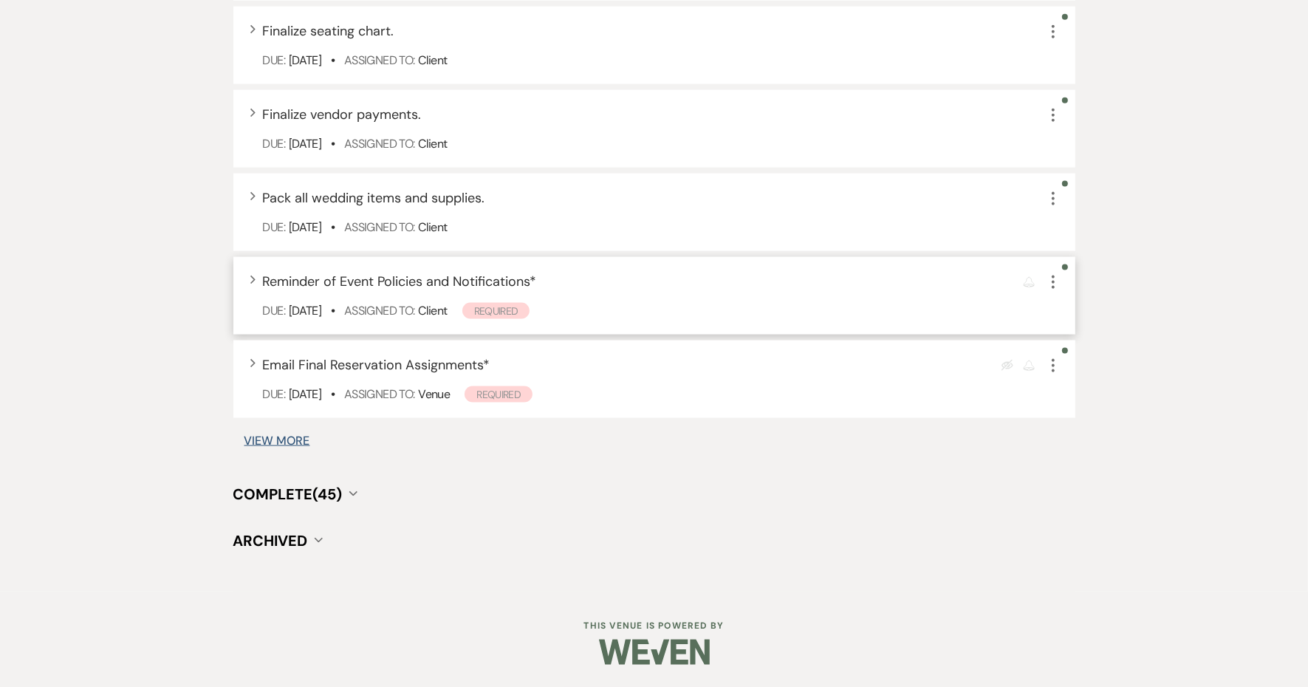
click at [524, 290] on span "Reminder of Event Policies and Notifications *" at bounding box center [400, 281] width 274 height 18
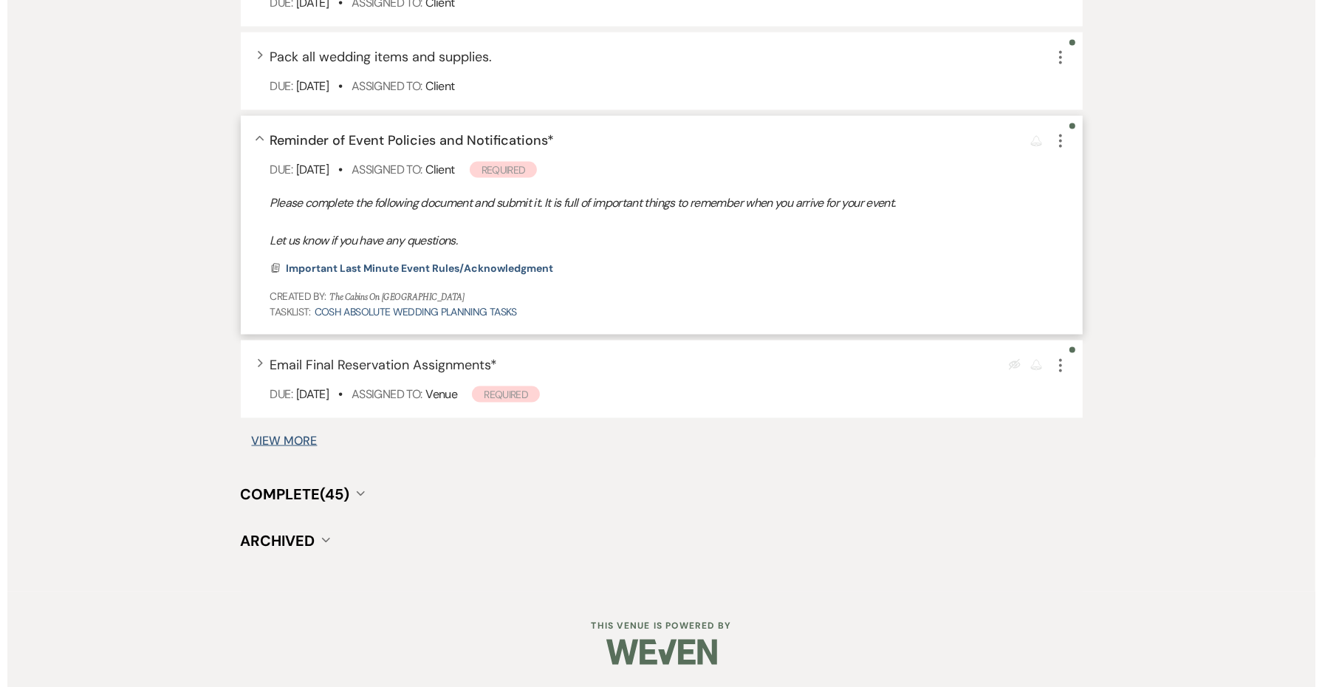
scroll to position [2123, 0]
click at [477, 275] on span "Important Last Minute Event Rules/Acknowledgment" at bounding box center [412, 267] width 267 height 13
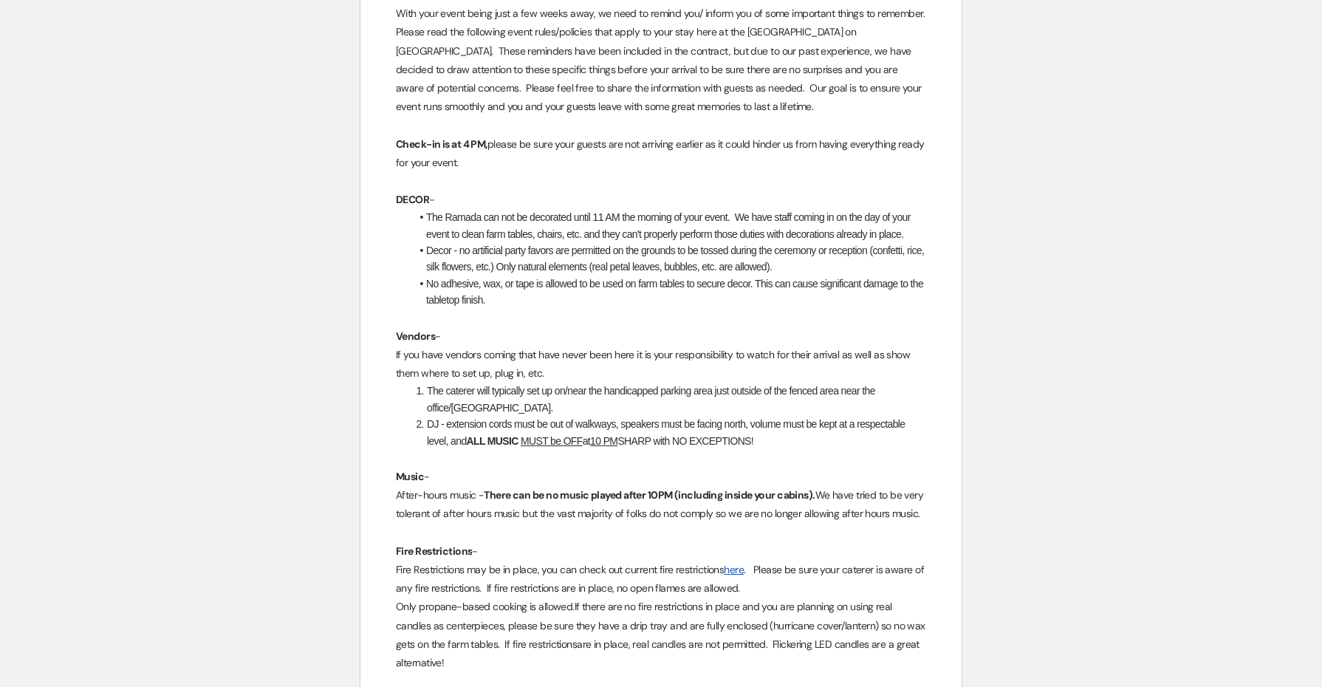
scroll to position [0, 0]
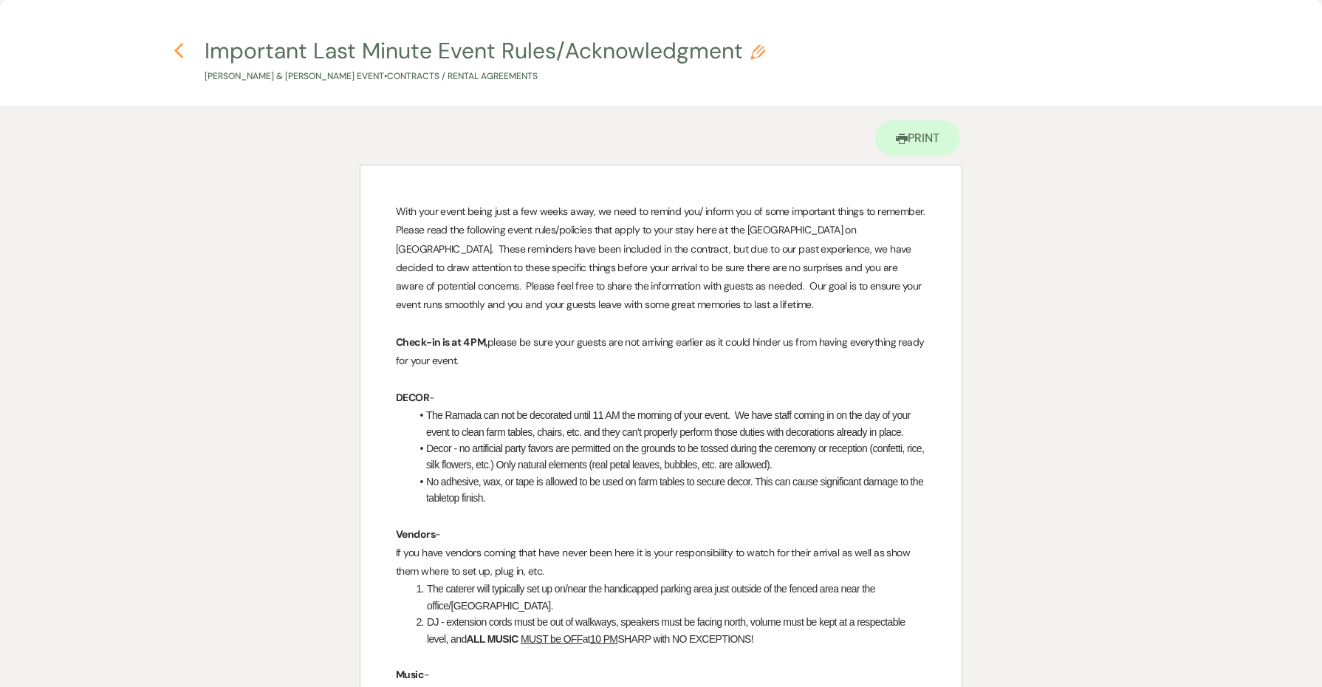
click at [181, 52] on icon "Previous" at bounding box center [179, 51] width 11 height 18
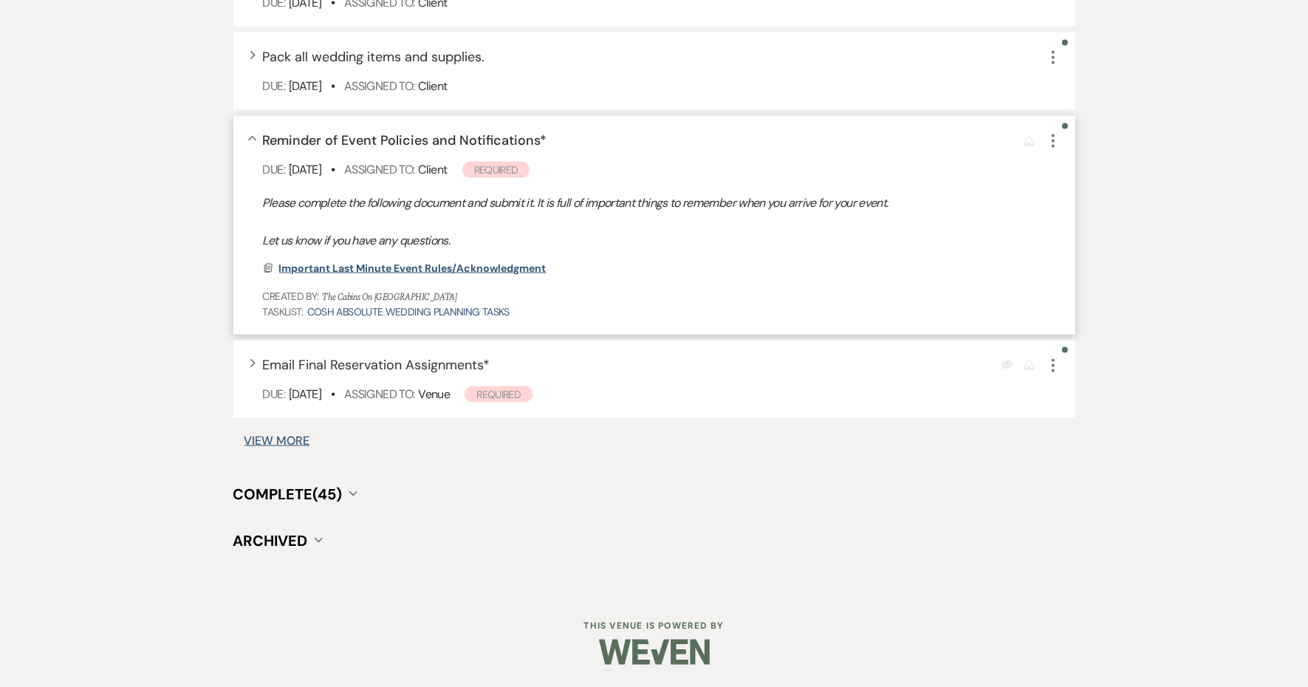
click at [466, 275] on span "Important Last Minute Event Rules/Acknowledgment" at bounding box center [412, 267] width 267 height 13
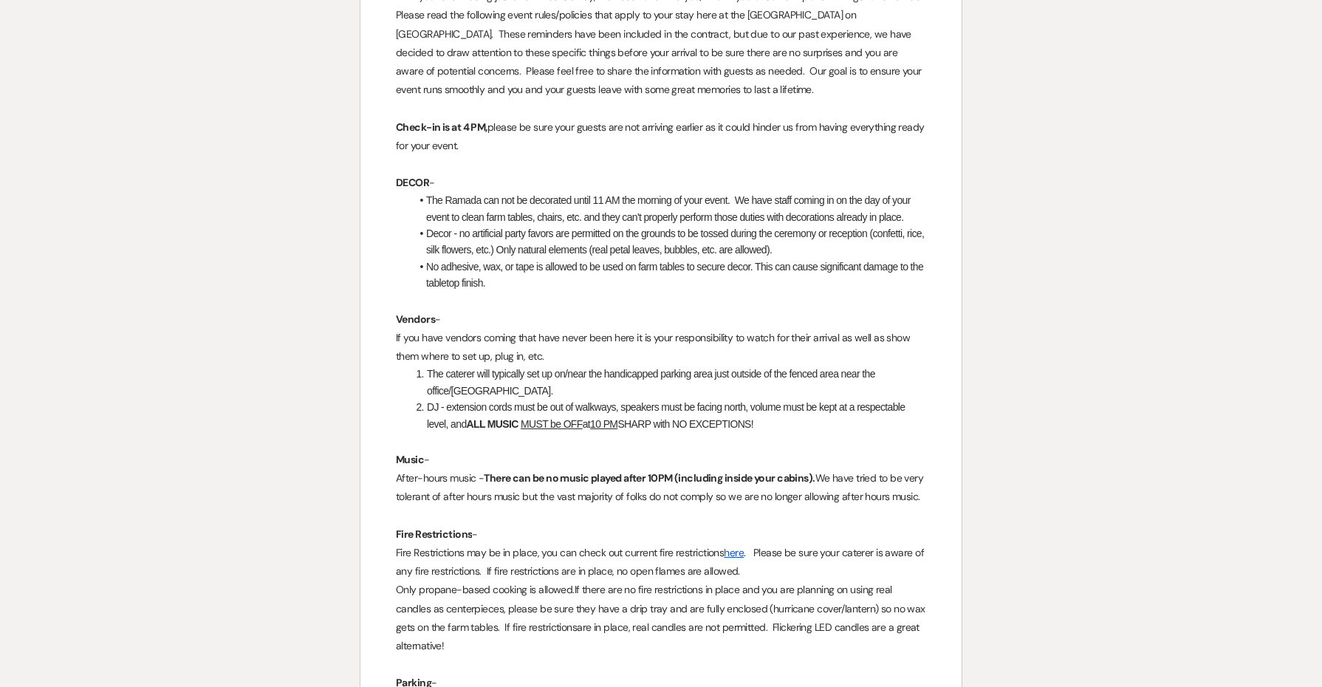
scroll to position [185, 0]
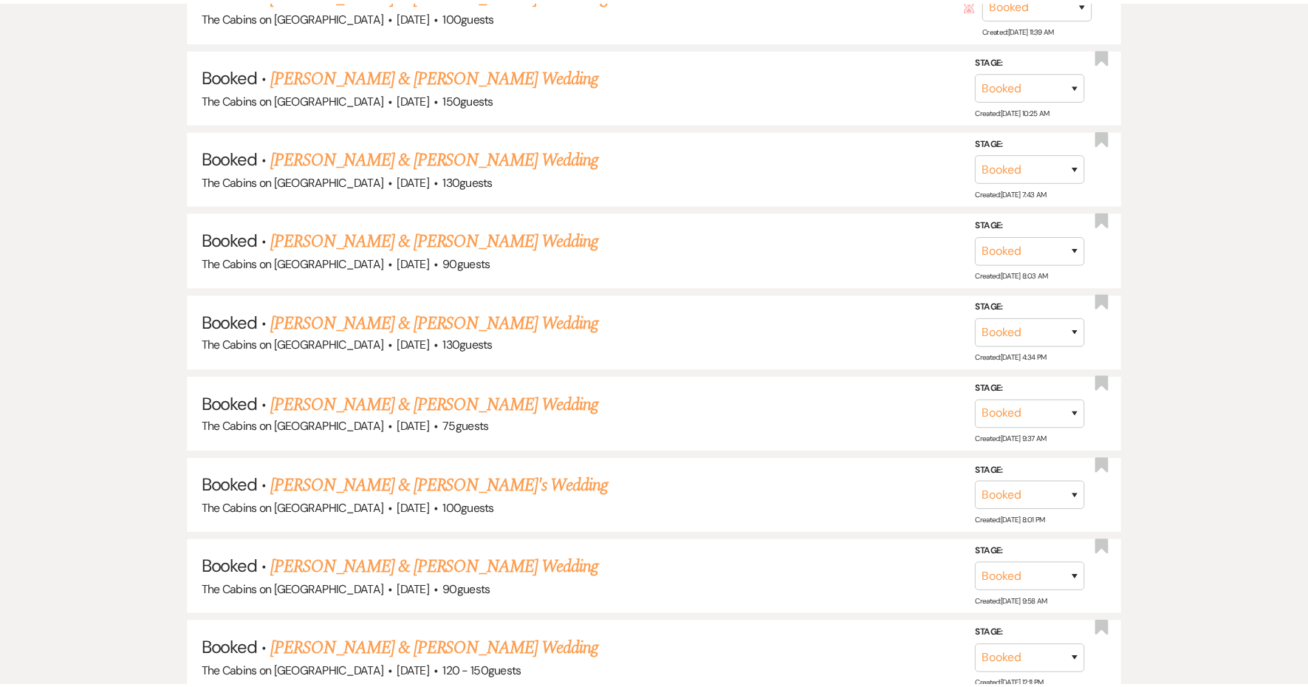
scroll to position [550, 0]
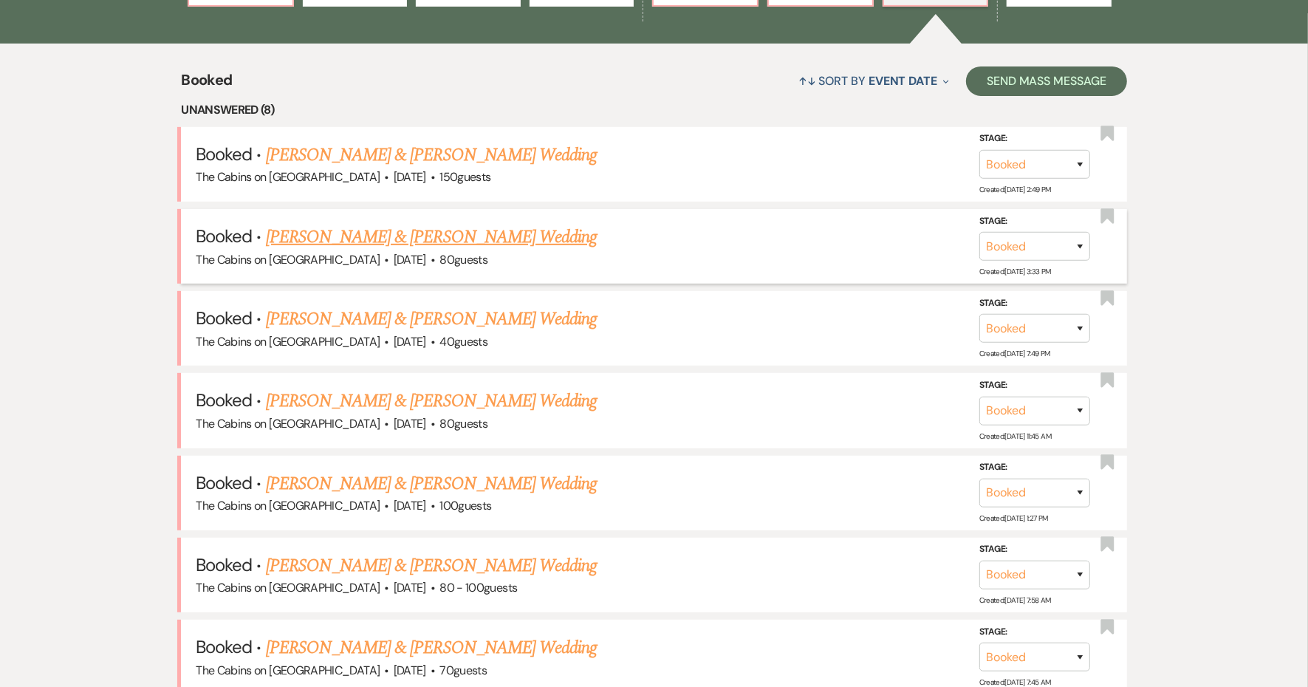
click at [386, 250] on link "[PERSON_NAME] & [PERSON_NAME] Wedding" at bounding box center [431, 237] width 331 height 27
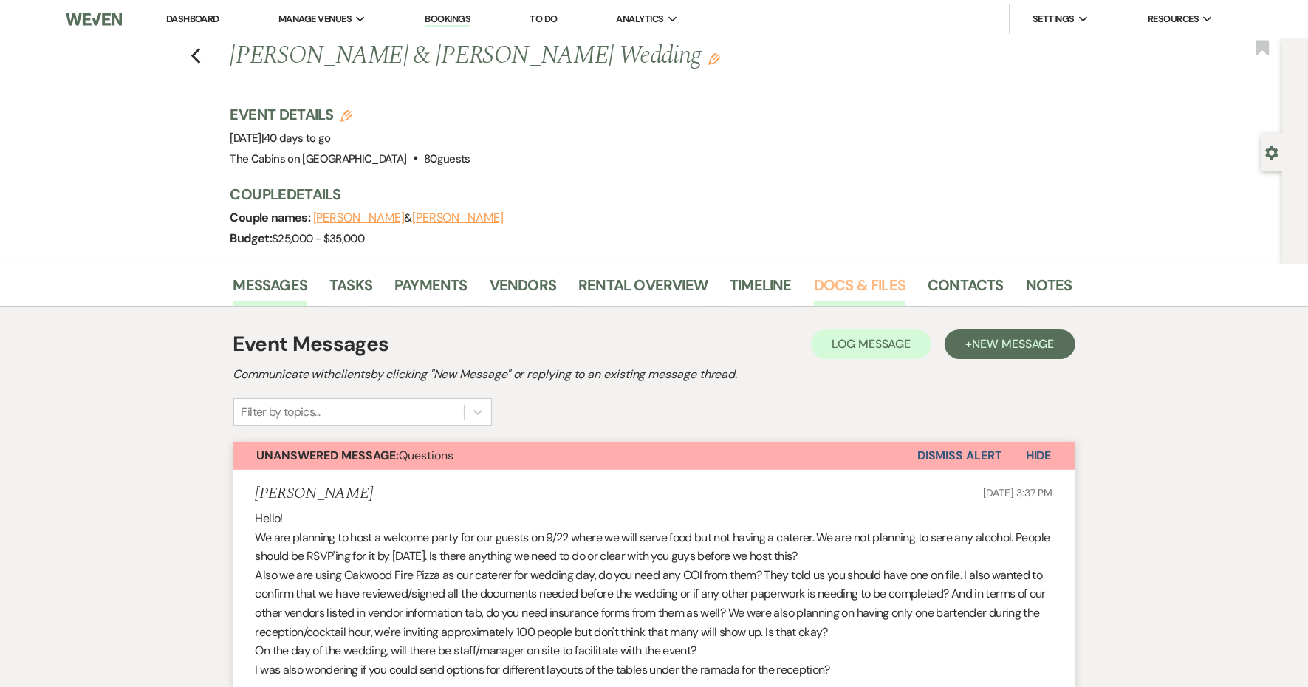
click at [883, 306] on link "Docs & Files" at bounding box center [860, 289] width 92 height 32
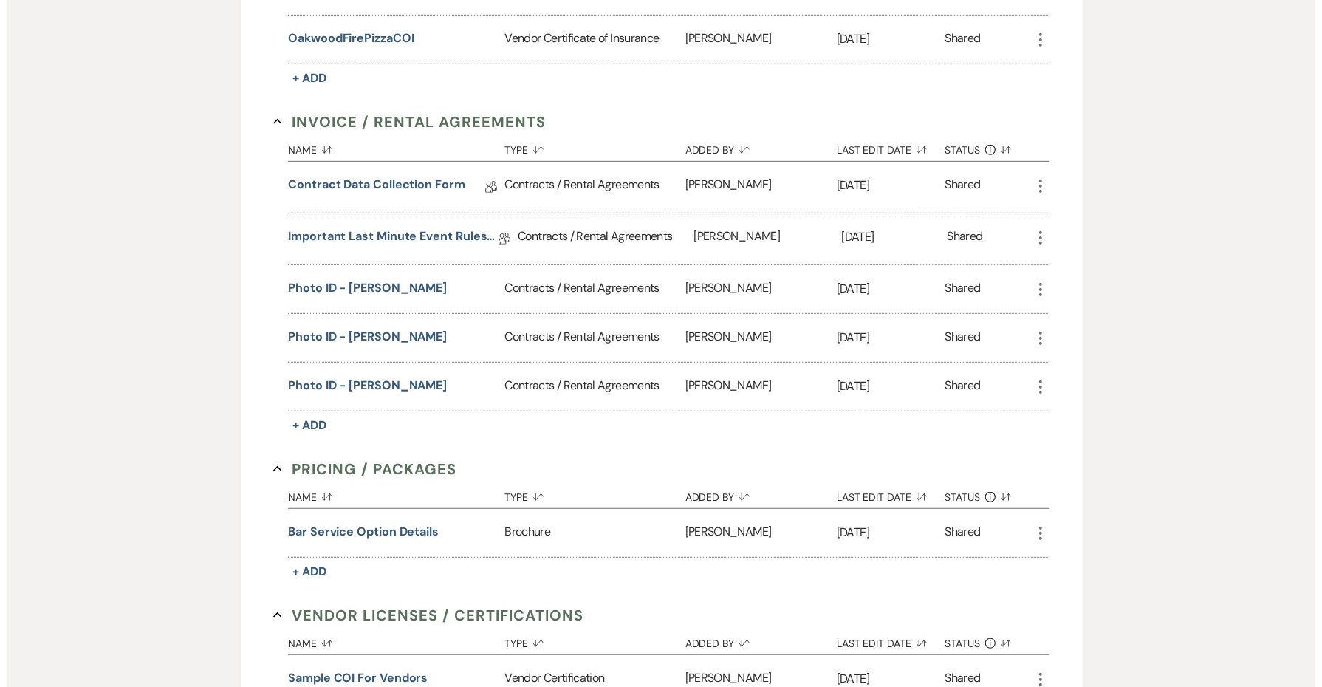
scroll to position [831, 0]
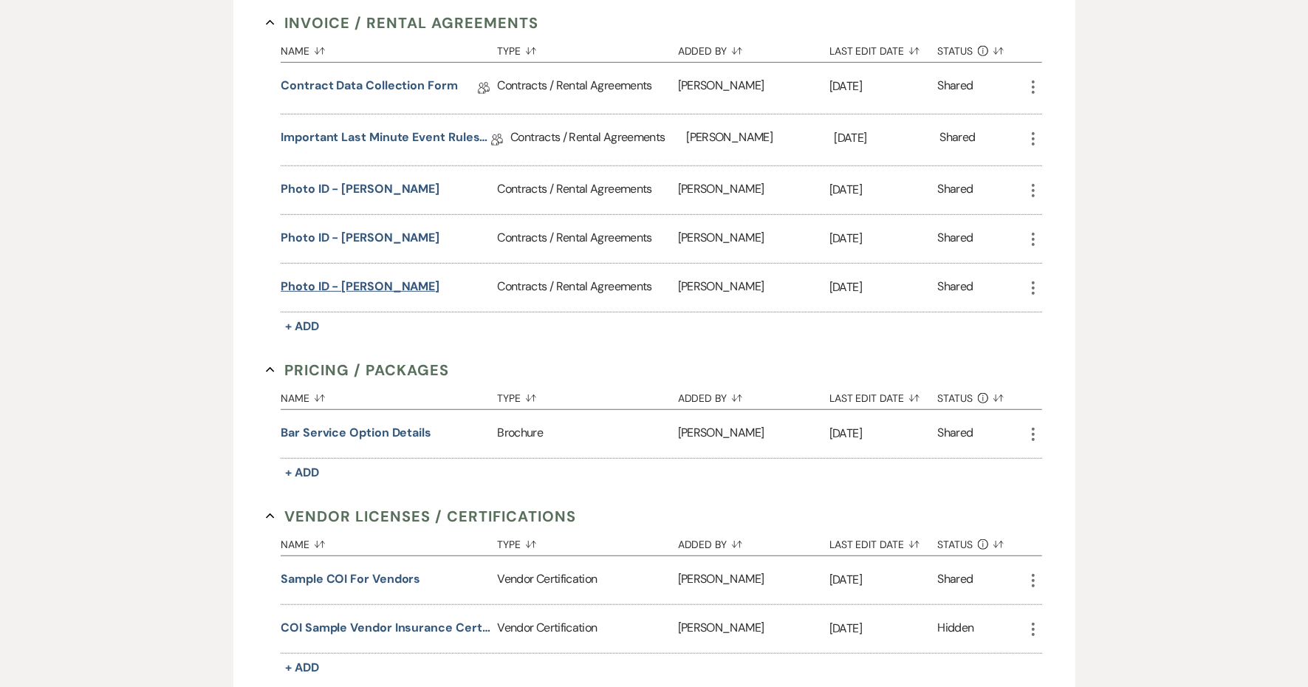
click at [413, 295] on button "Photo ID - [PERSON_NAME]" at bounding box center [360, 287] width 159 height 18
